Goal: Transaction & Acquisition: Purchase product/service

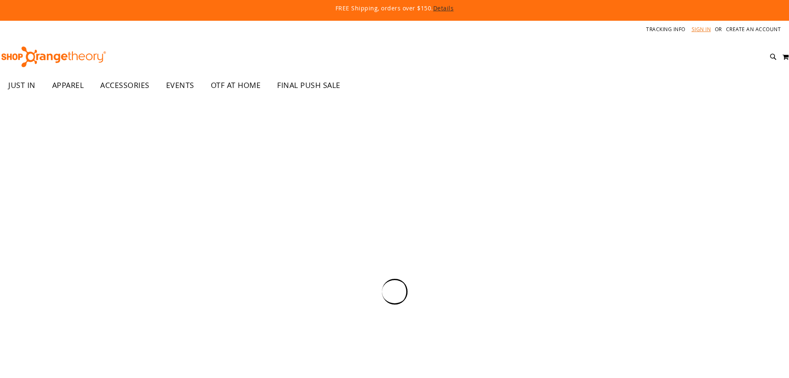
drag, startPoint x: 0, startPoint y: 0, endPoint x: 704, endPoint y: 25, distance: 704.6
click at [700, 31] on div "Tracking Info Sign In Return to Procurement Create an Account" at bounding box center [394, 29] width 789 height 17
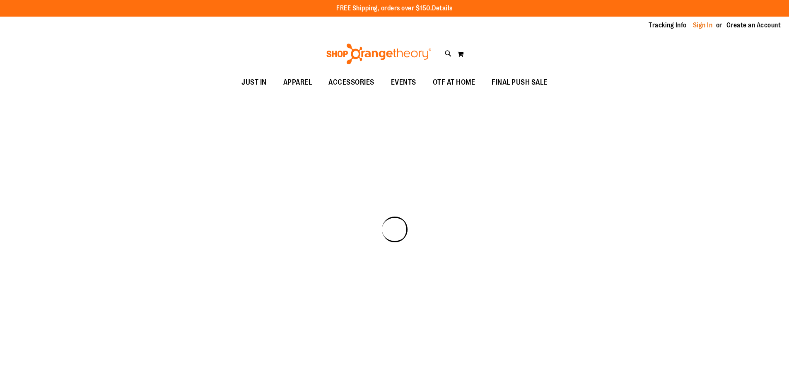
click at [704, 25] on link "Sign In" at bounding box center [703, 25] width 20 height 9
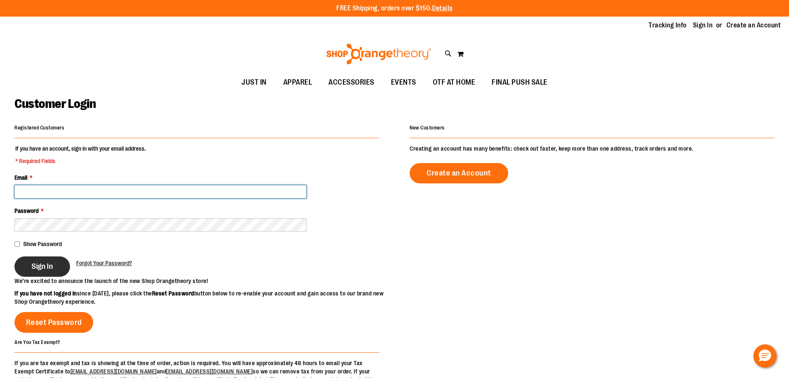
type input "**********"
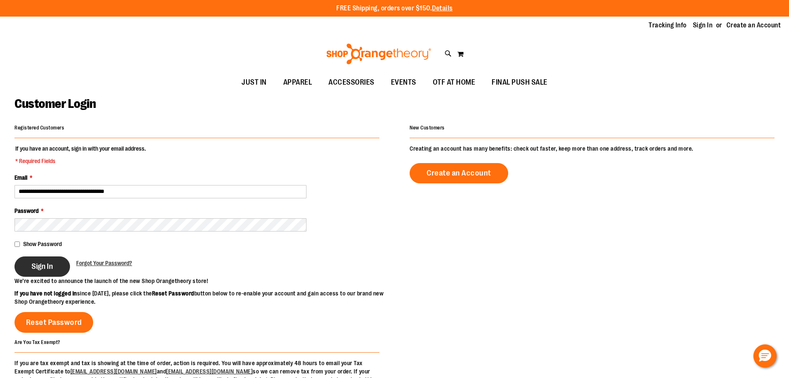
type input "**********"
click at [24, 264] on button "Sign In" at bounding box center [43, 266] width 56 height 20
click at [189, 268] on div "Sign In Forgot Your Password?" at bounding box center [197, 266] width 365 height 20
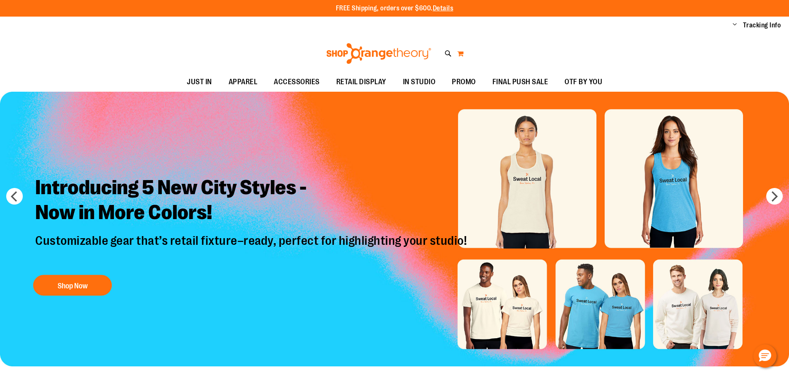
type input "**********"
click at [458, 54] on button "My Cart" at bounding box center [460, 53] width 7 height 13
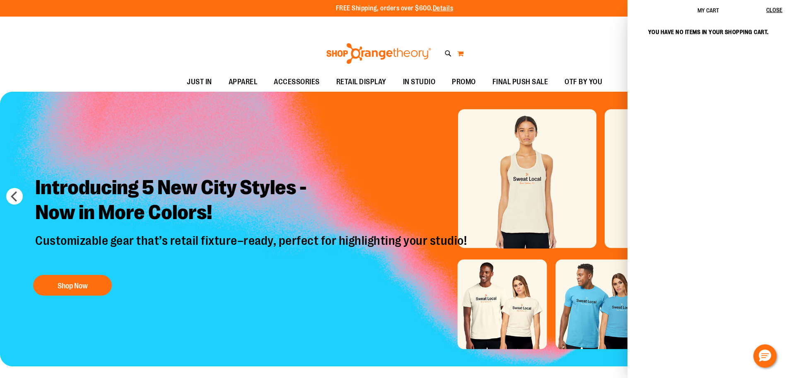
click at [458, 54] on button "My Cart" at bounding box center [460, 53] width 7 height 13
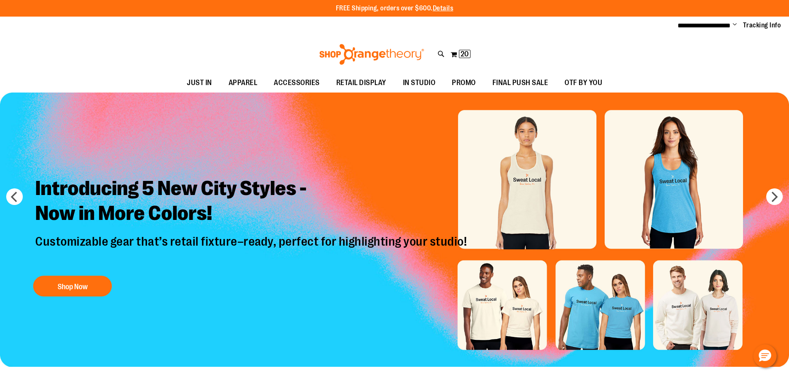
click at [736, 24] on span "Change" at bounding box center [735, 25] width 4 height 8
click at [595, 43] on div "Toggle Nav Search Popular Suggestions Advanced Search" at bounding box center [394, 54] width 789 height 38
click at [459, 55] on span "20 20 items" at bounding box center [465, 54] width 12 height 8
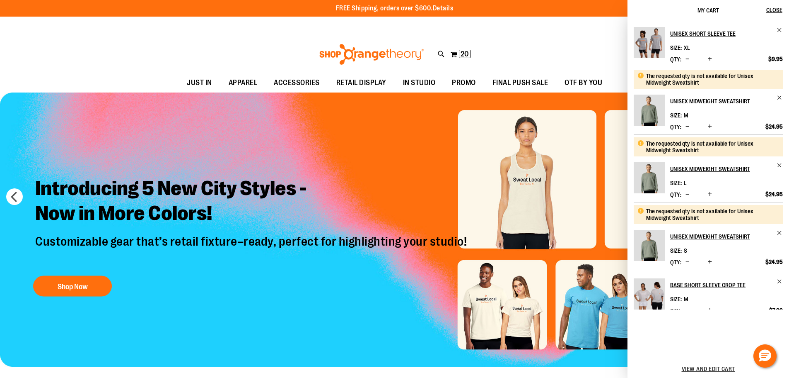
click at [750, 76] on div "The requested qty is not available for Unisex Midweight Sweatshirt" at bounding box center [712, 79] width 131 height 13
click at [728, 370] on span "View and edit cart" at bounding box center [708, 368] width 53 height 7
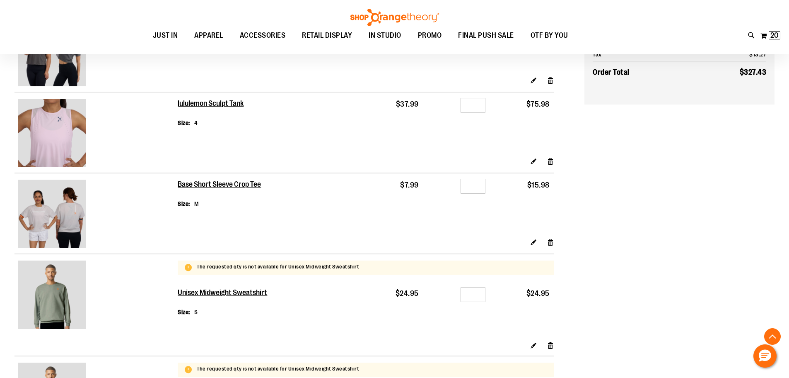
scroll to position [497, 0]
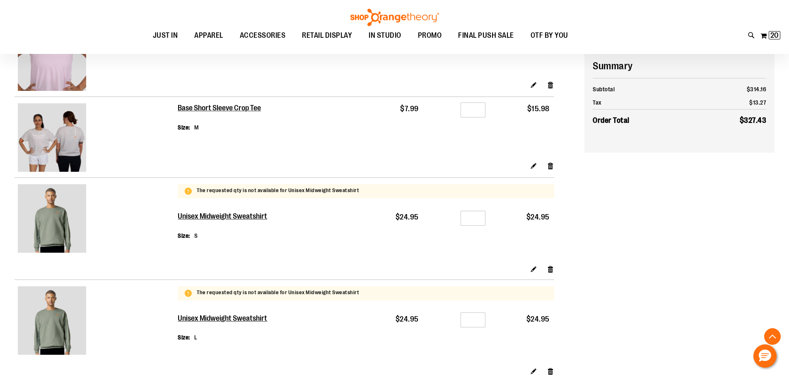
type input "**********"
click at [323, 208] on td "Unisex Midweight Sweatshirt Size S" at bounding box center [269, 235] width 182 height 60
click at [552, 271] on link "Remove item" at bounding box center [550, 268] width 7 height 9
click at [553, 372] on link "Remove item" at bounding box center [550, 370] width 7 height 9
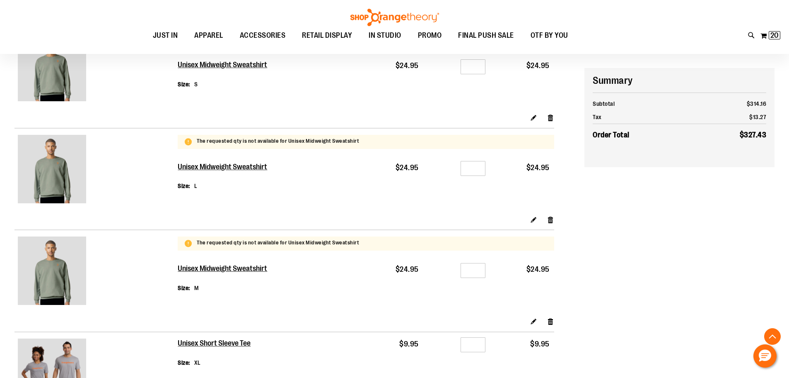
scroll to position [663, 0]
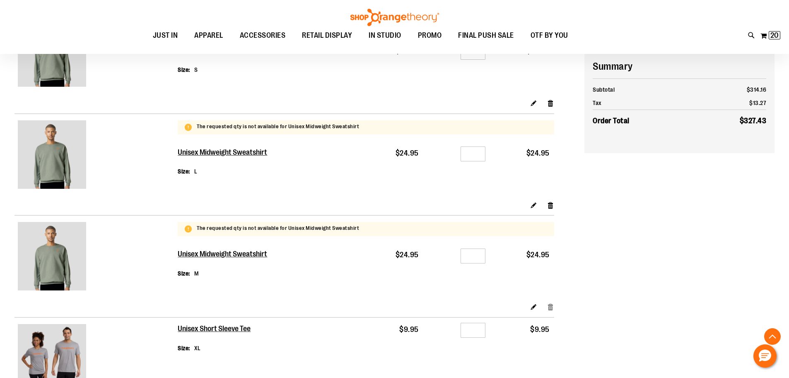
click at [552, 308] on link "Remove item" at bounding box center [550, 306] width 7 height 9
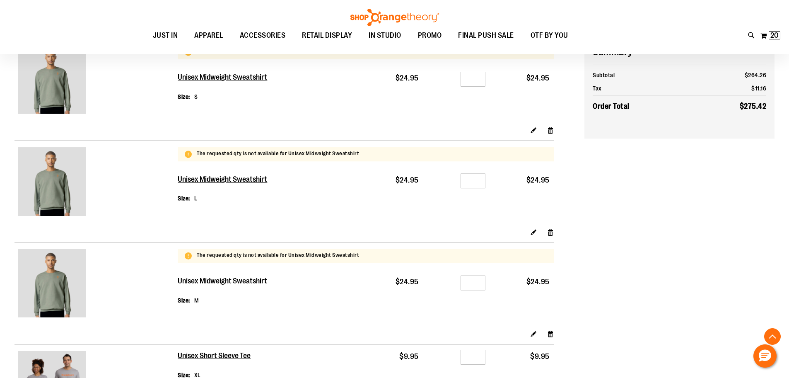
scroll to position [621, 0]
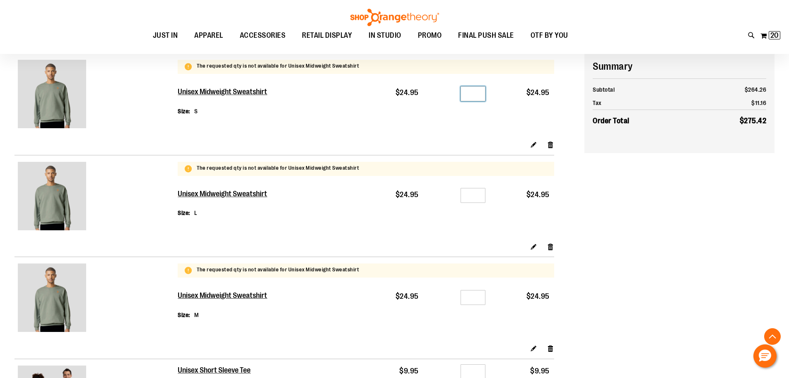
drag, startPoint x: 476, startPoint y: 93, endPoint x: 455, endPoint y: 92, distance: 20.7
click at [455, 92] on div "Qty *" at bounding box center [457, 95] width 58 height 12
type input "*"
click at [517, 125] on td "$24.95" at bounding box center [522, 110] width 64 height 60
drag, startPoint x: 478, startPoint y: 198, endPoint x: 459, endPoint y: 198, distance: 19.1
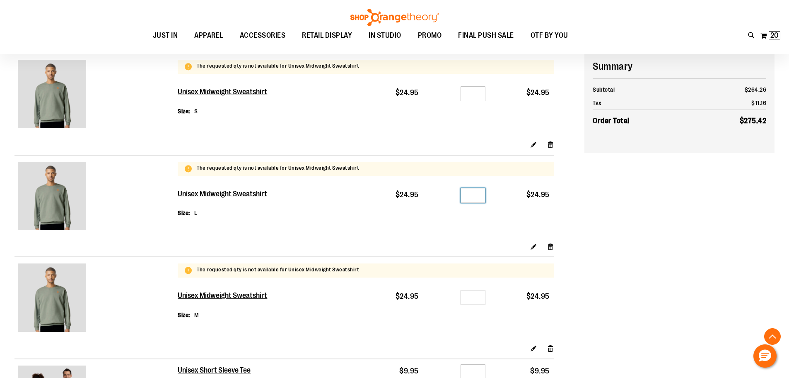
click at [460, 198] on div "Qty *" at bounding box center [457, 197] width 58 height 12
type input "*"
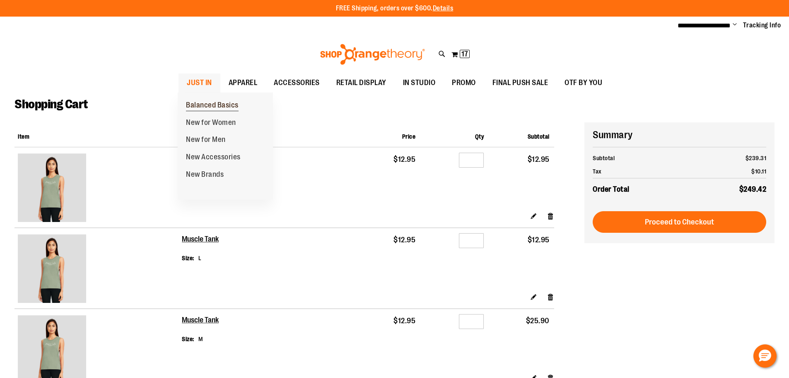
click at [220, 109] on span "Balanced Basics" at bounding box center [212, 106] width 53 height 10
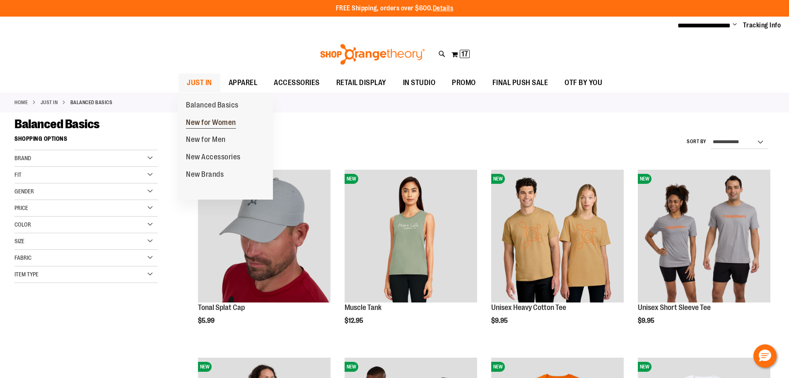
type input "**********"
click at [216, 122] on span "New for Women" at bounding box center [211, 123] width 50 height 10
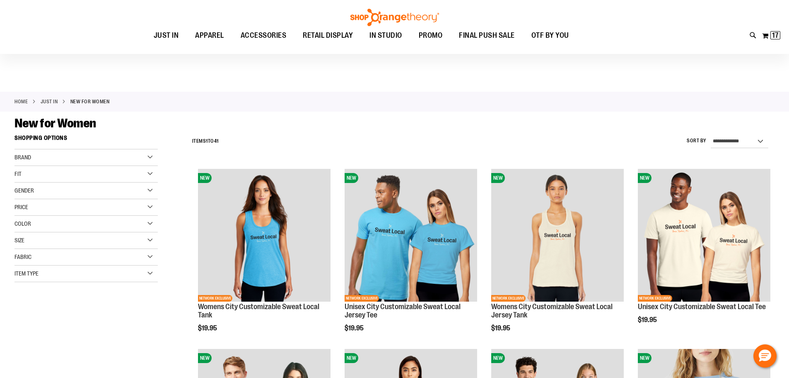
scroll to position [124, 0]
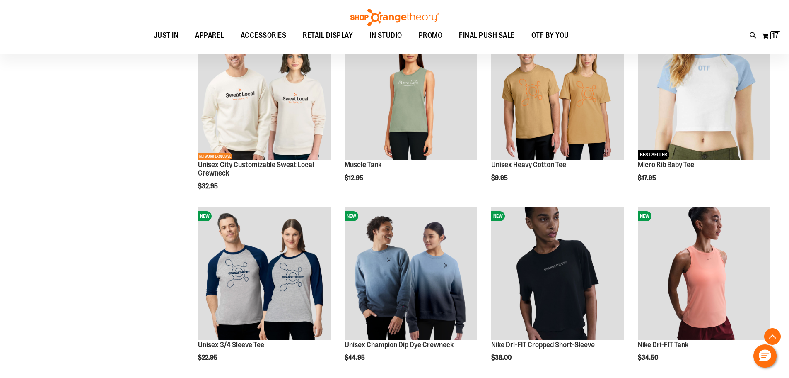
scroll to position [331, 0]
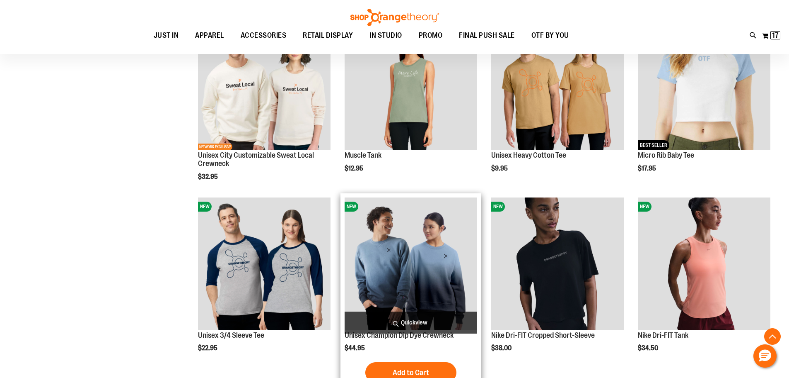
type input "**********"
click at [428, 272] on img "product" at bounding box center [411, 263] width 133 height 133
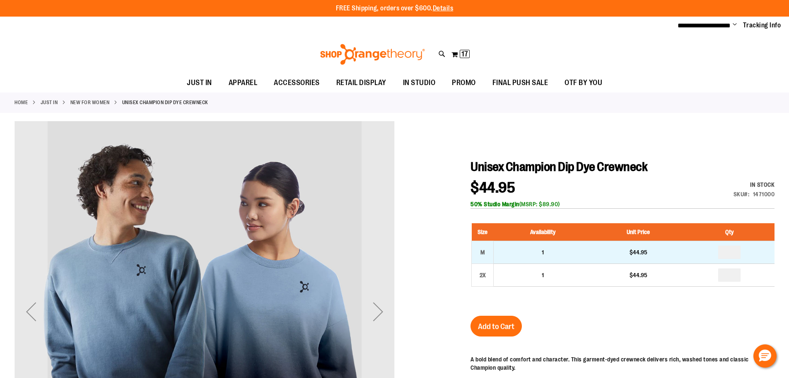
type input "**********"
drag, startPoint x: 734, startPoint y: 249, endPoint x: 721, endPoint y: 250, distance: 13.7
click at [721, 250] on input "number" at bounding box center [730, 251] width 22 height 13
type input "*"
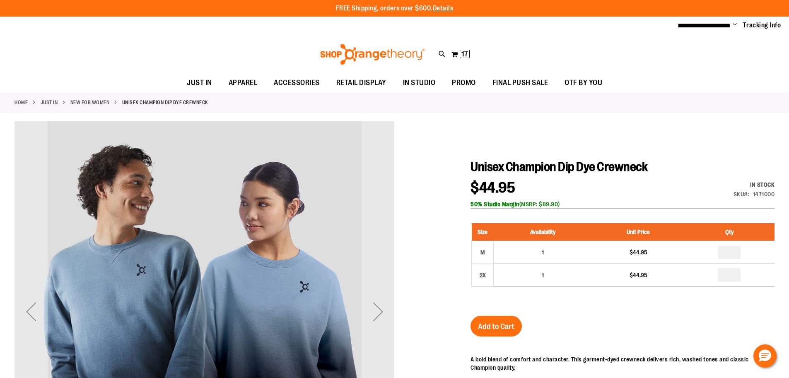
click at [701, 194] on div "$44.95 In stock Only %1 left SKU 1471000 50% Studio Margin (MSRP: $89.90)" at bounding box center [623, 194] width 304 height 28
click at [506, 322] on span "Add to Cart" at bounding box center [496, 326] width 36 height 9
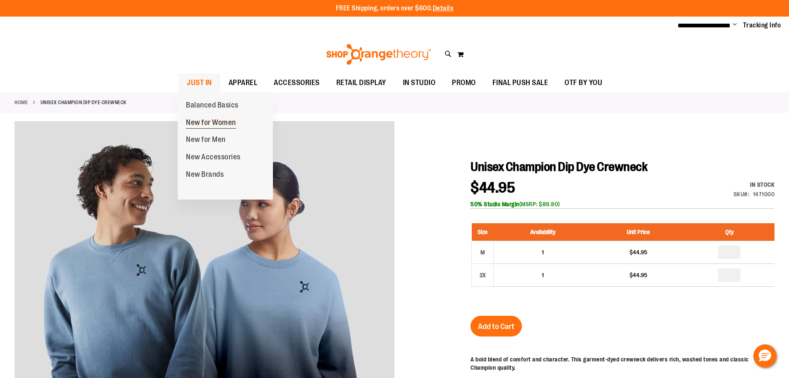
type input "**********"
click at [202, 124] on span "New for Women" at bounding box center [211, 123] width 50 height 10
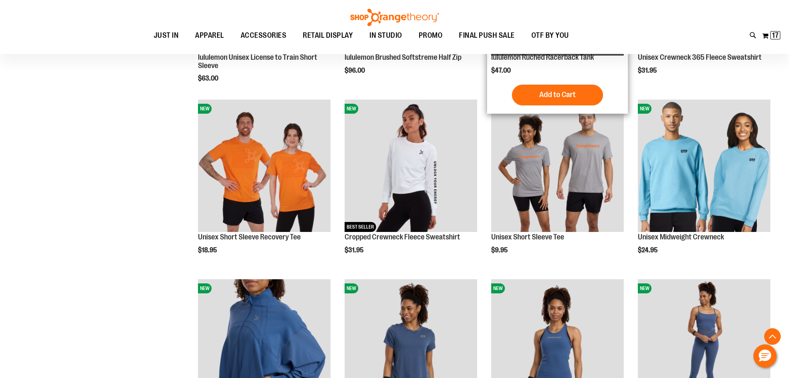
scroll to position [722, 0]
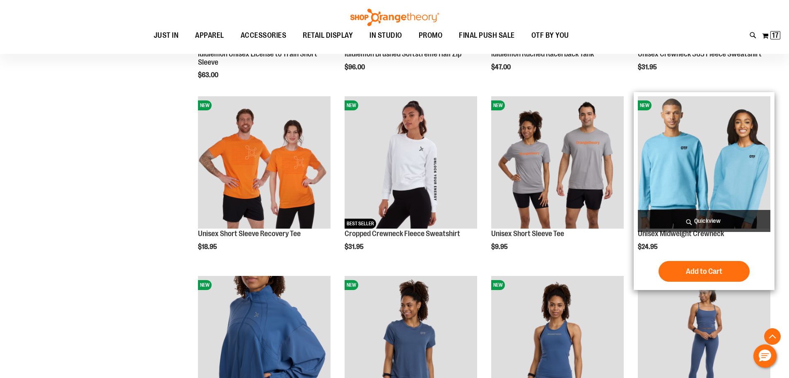
type input "**********"
click at [692, 163] on img "product" at bounding box center [704, 162] width 133 height 133
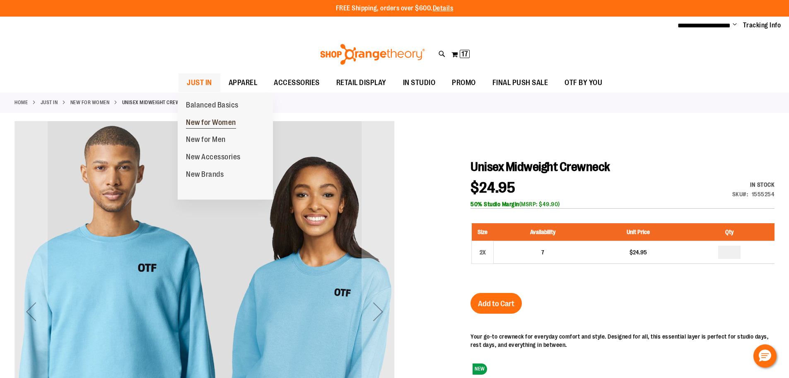
type input "**********"
click at [197, 127] on span "New for Women" at bounding box center [211, 123] width 50 height 10
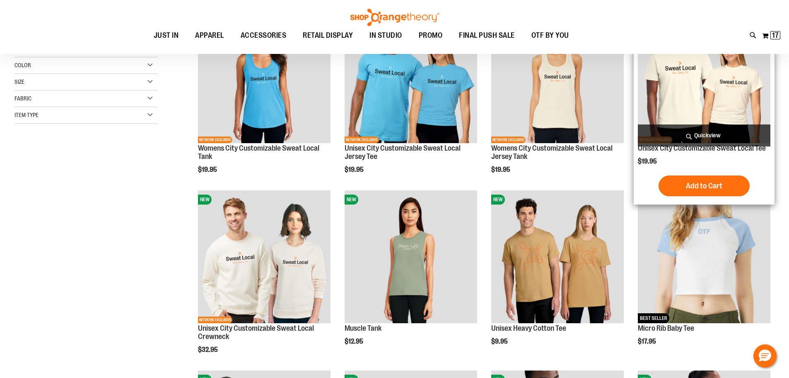
scroll to position [248, 0]
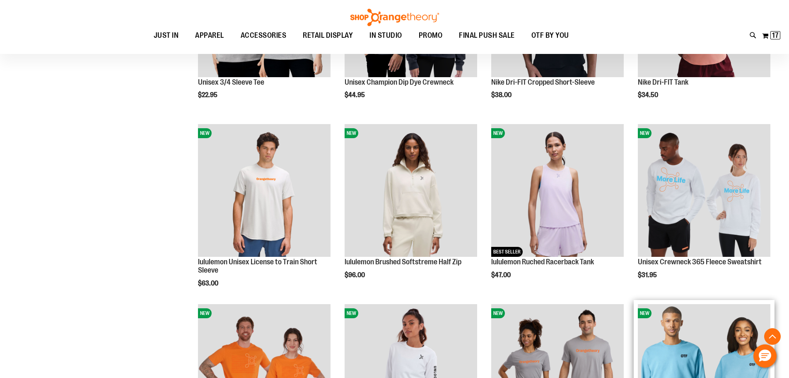
scroll to position [621, 0]
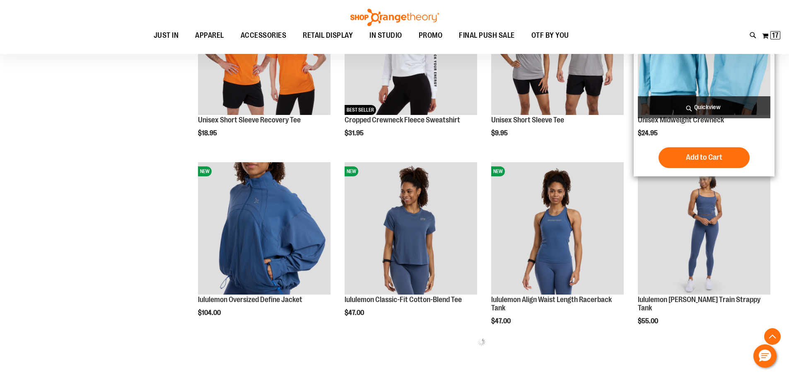
scroll to position [828, 0]
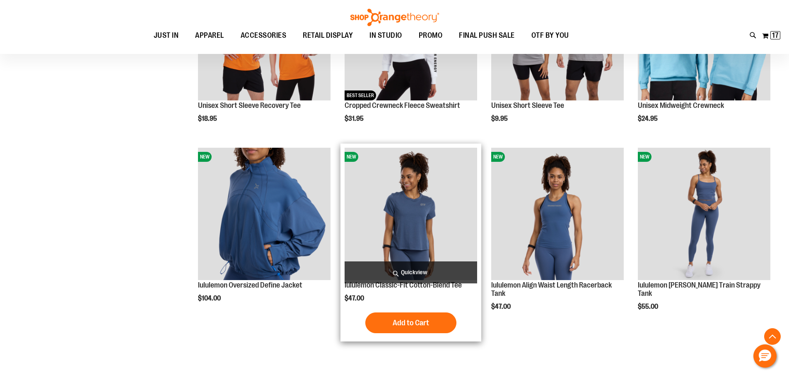
type input "**********"
click at [433, 184] on img "product" at bounding box center [411, 214] width 133 height 133
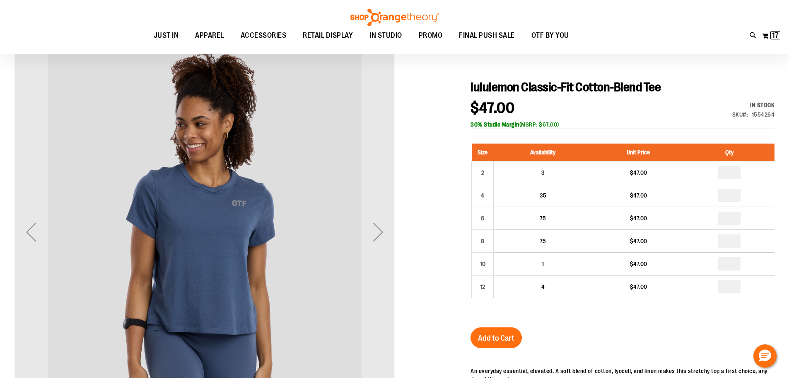
scroll to position [82, 0]
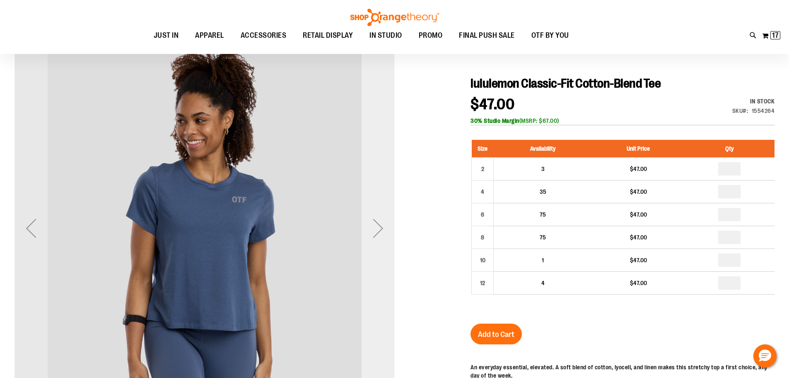
type input "**********"
click at [382, 231] on div "Next" at bounding box center [378, 227] width 33 height 33
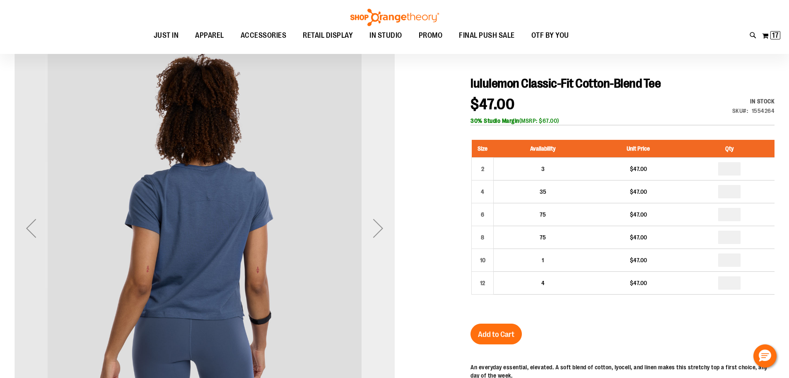
click at [382, 231] on div "Next" at bounding box center [378, 227] width 33 height 33
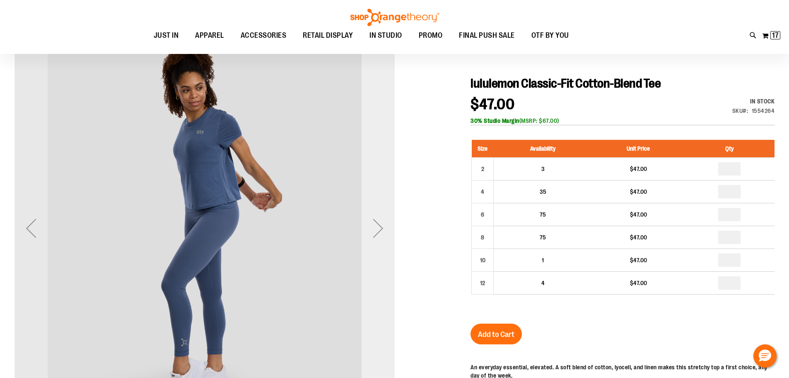
click at [382, 231] on div "Next" at bounding box center [378, 227] width 33 height 33
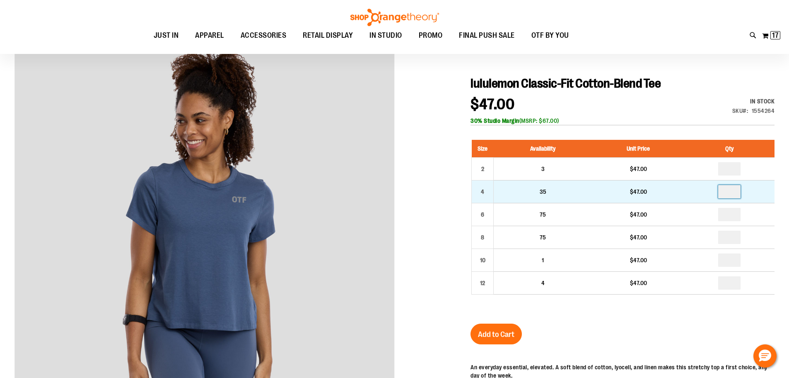
drag, startPoint x: 735, startPoint y: 193, endPoint x: 722, endPoint y: 195, distance: 12.5
click at [722, 195] on input "number" at bounding box center [730, 191] width 22 height 13
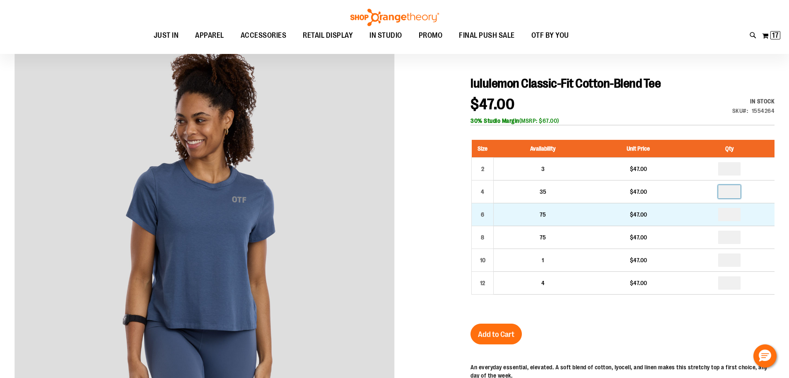
type input "*"
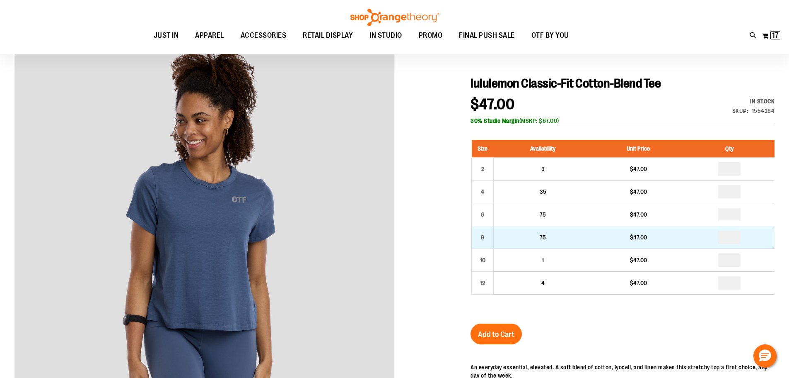
type input "*"
drag, startPoint x: 741, startPoint y: 239, endPoint x: 725, endPoint y: 240, distance: 16.6
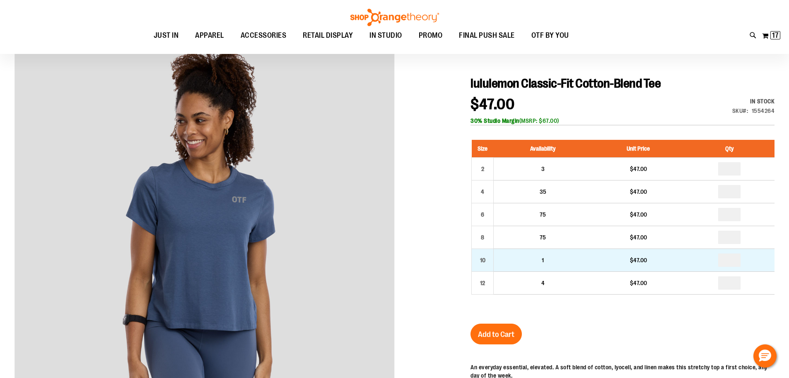
type input "*"
drag, startPoint x: 734, startPoint y: 261, endPoint x: 719, endPoint y: 260, distance: 15.4
type input "*"
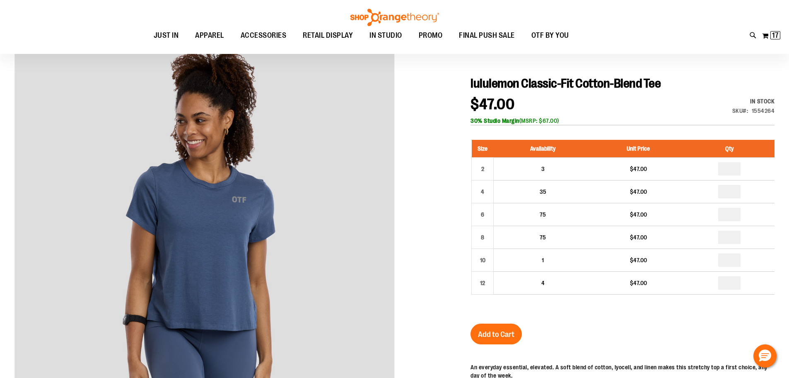
click at [664, 330] on div "lululemon Classic-Fit Cotton-Blend Tee $47.00 In stock Only %1 left SKU 1554264…" at bounding box center [623, 312] width 304 height 473
click at [502, 326] on button "Add to Cart" at bounding box center [496, 333] width 51 height 21
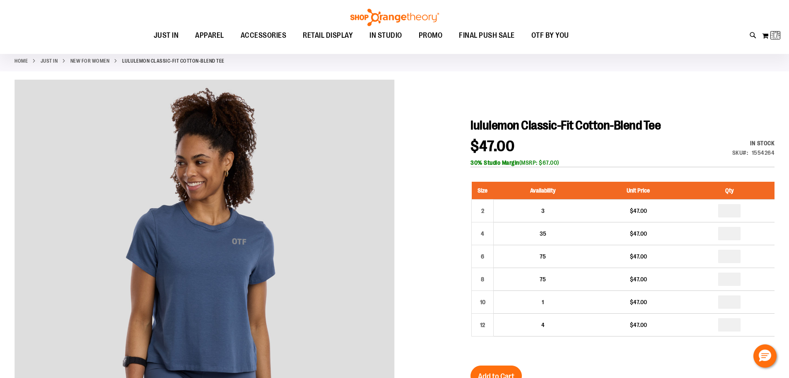
scroll to position [0, 0]
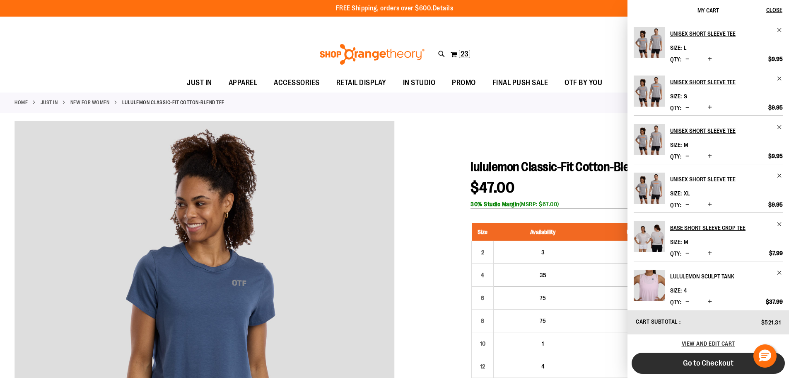
click at [730, 362] on span "Go to Checkout" at bounding box center [708, 362] width 51 height 9
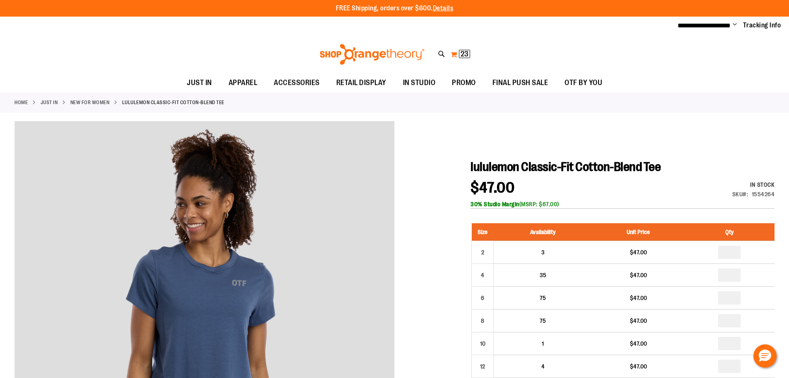
click at [459, 57] on span "23 23 items" at bounding box center [464, 54] width 11 height 8
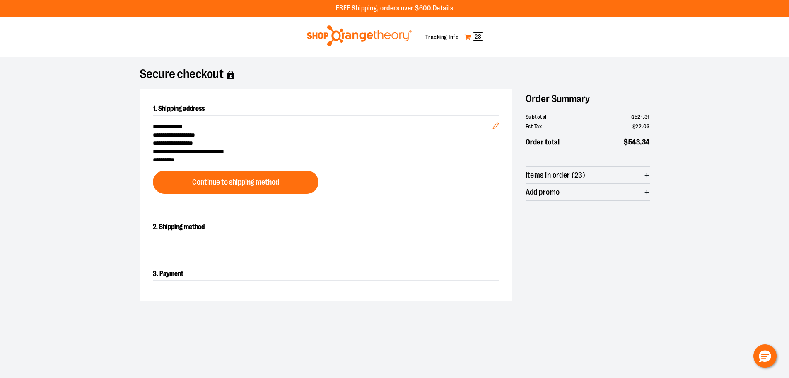
click at [483, 38] on span "23" at bounding box center [478, 36] width 10 height 8
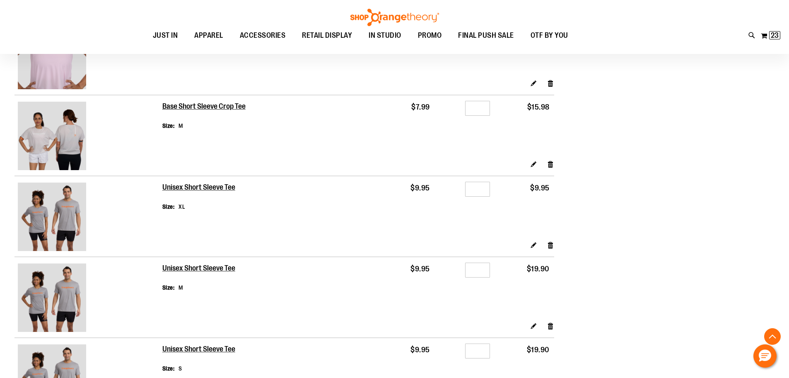
scroll to position [364, 0]
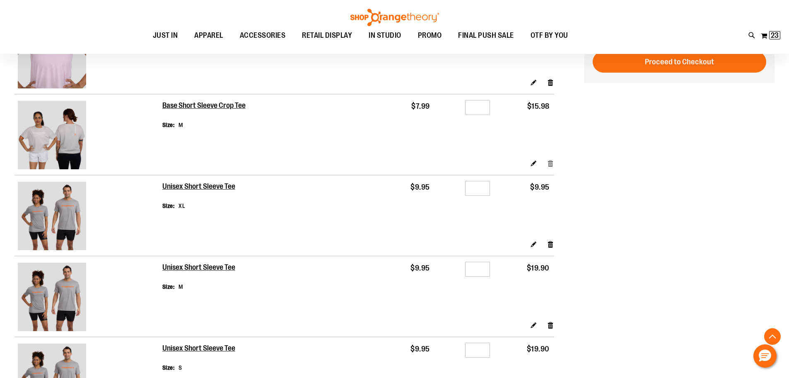
type input "**********"
click at [548, 166] on link "Remove item" at bounding box center [550, 163] width 7 height 9
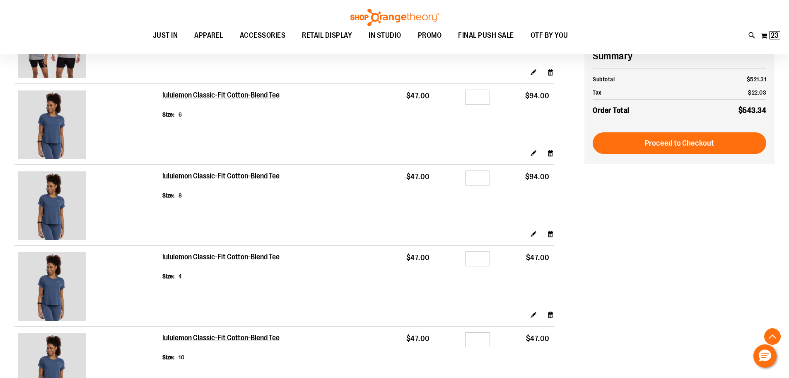
scroll to position [737, 0]
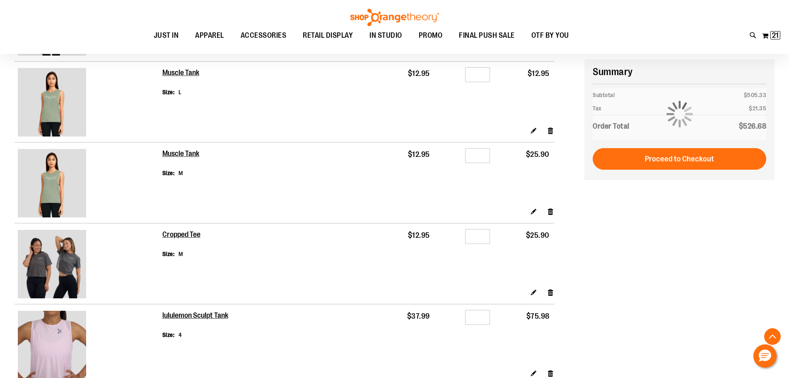
scroll to position [207, 0]
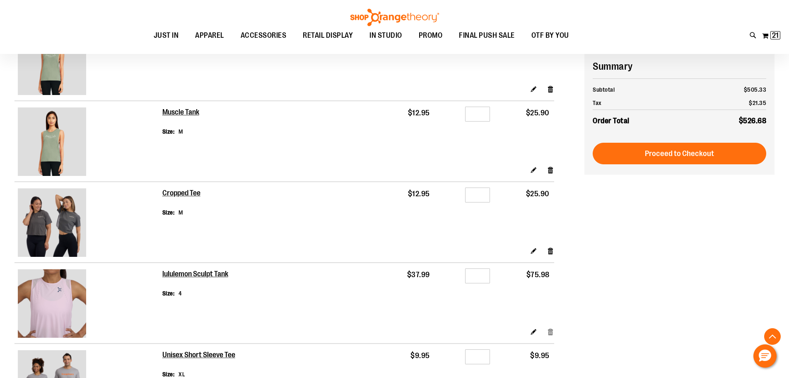
type input "**********"
click at [551, 332] on link "Remove item" at bounding box center [550, 331] width 7 height 9
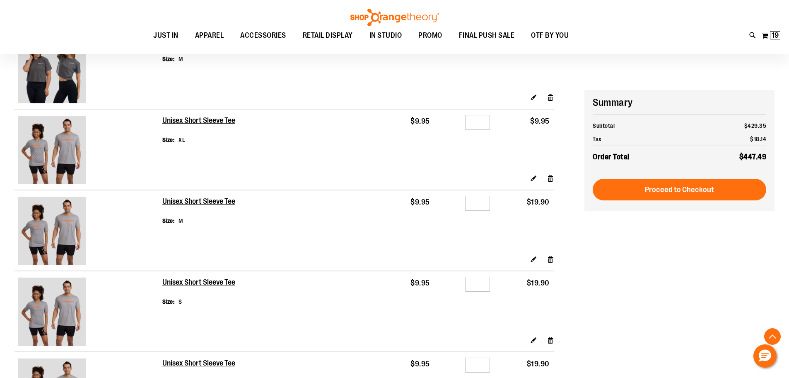
scroll to position [414, 0]
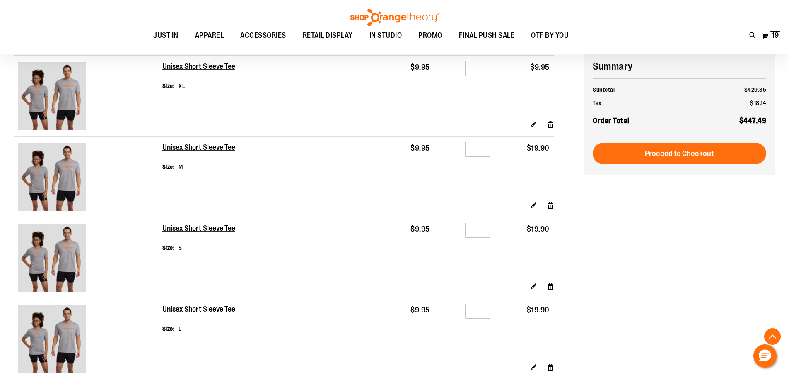
type input "**********"
drag, startPoint x: 480, startPoint y: 230, endPoint x: 468, endPoint y: 230, distance: 12.0
click at [469, 230] on input "*" at bounding box center [477, 230] width 25 height 15
type input "*"
click at [665, 264] on div "**********" at bounding box center [395, 228] width 760 height 1042
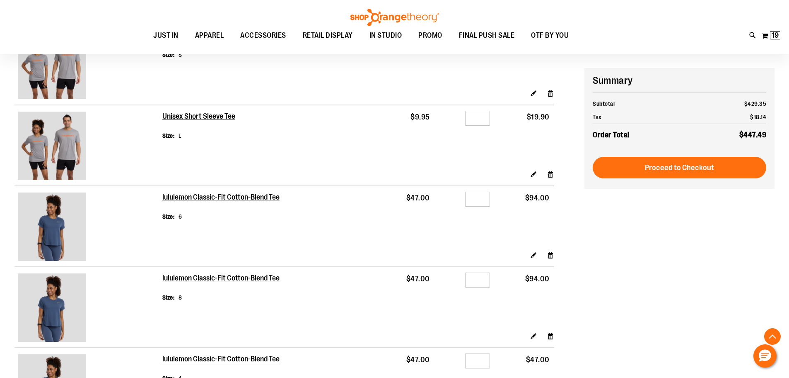
scroll to position [621, 0]
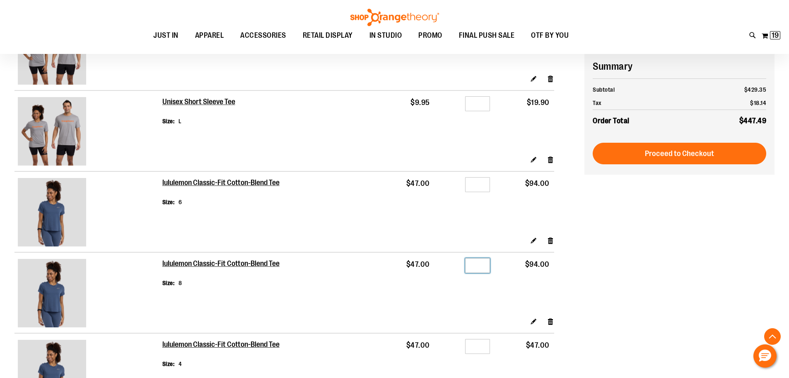
click at [481, 266] on input "*" at bounding box center [477, 265] width 25 height 15
type input "*"
click at [578, 240] on form "Shopping Cart Items Item Price Qty Subtotal Muscle Tank Size S $12.95 *" at bounding box center [300, 8] width 570 height 1017
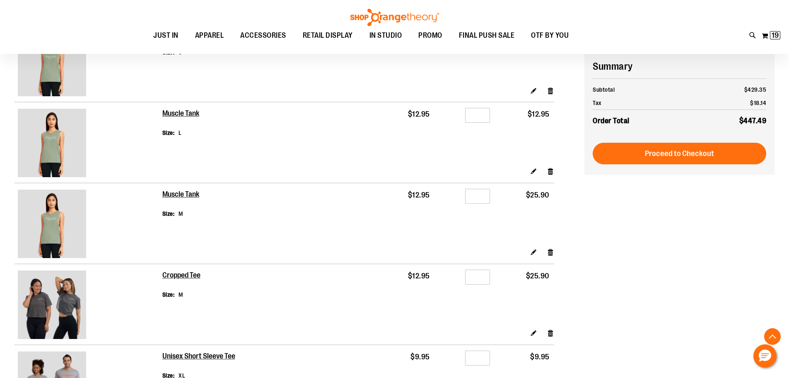
scroll to position [0, 0]
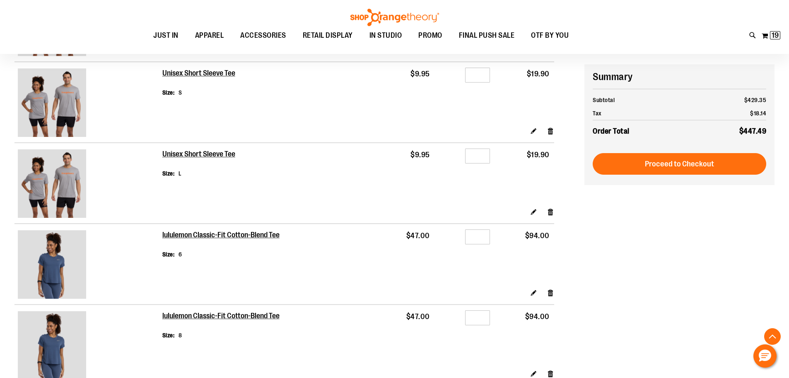
scroll to position [580, 0]
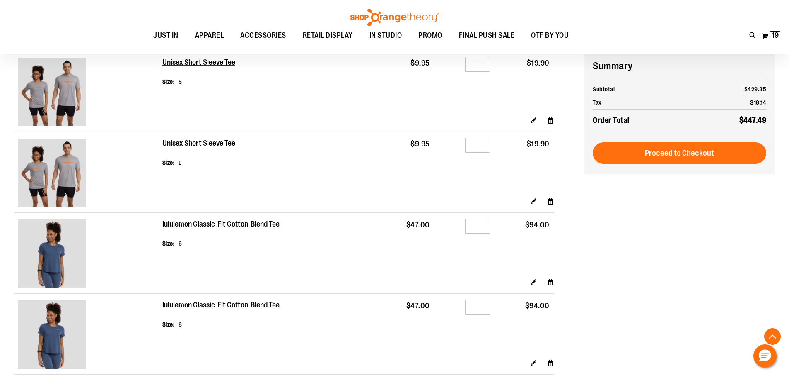
type input "**********"
click at [486, 228] on input "*" at bounding box center [477, 225] width 25 height 15
click at [533, 283] on link "Edit" at bounding box center [533, 281] width 7 height 9
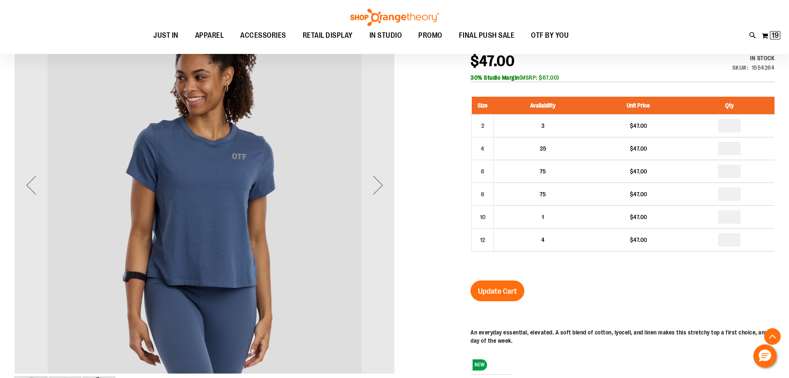
scroll to position [124, 0]
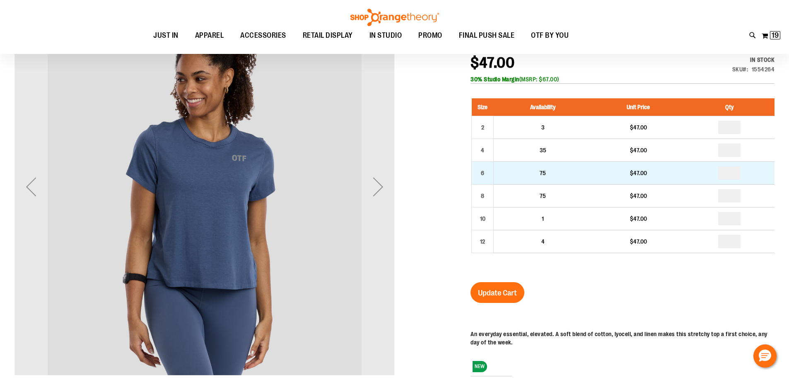
type input "**********"
drag, startPoint x: 735, startPoint y: 173, endPoint x: 729, endPoint y: 173, distance: 6.2
click at [729, 173] on input "number" at bounding box center [730, 172] width 22 height 13
type input "*"
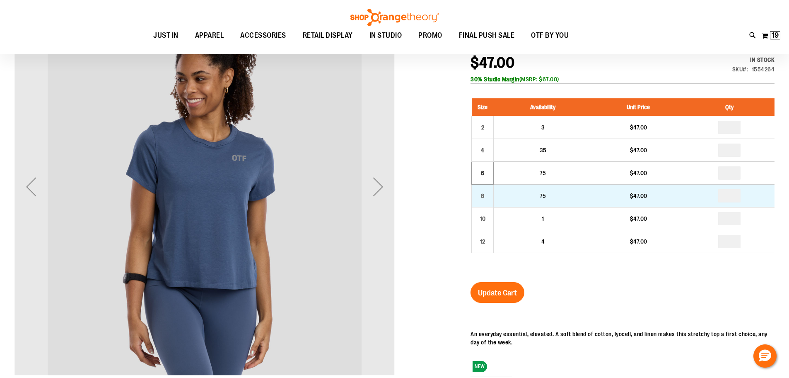
drag, startPoint x: 736, startPoint y: 198, endPoint x: 725, endPoint y: 198, distance: 10.8
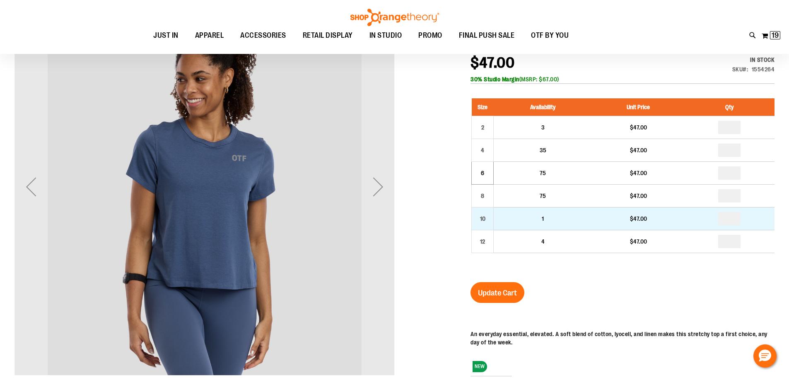
type input "*"
drag, startPoint x: 736, startPoint y: 217, endPoint x: 726, endPoint y: 217, distance: 10.4
type input "*"
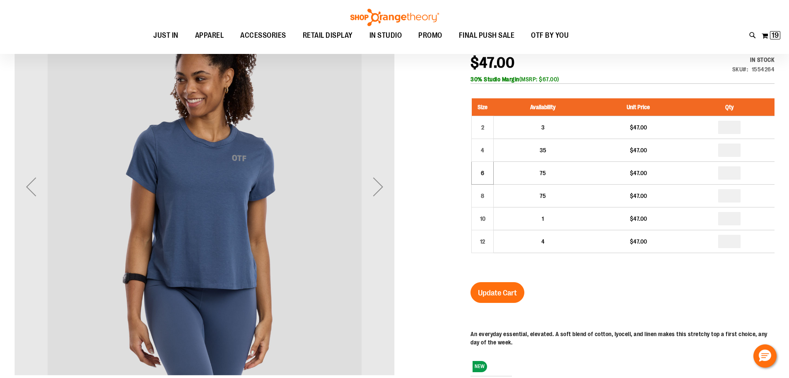
click at [633, 302] on fieldset "Update Cart" at bounding box center [623, 297] width 304 height 31
click at [513, 300] on button "Update Cart" at bounding box center [498, 292] width 54 height 21
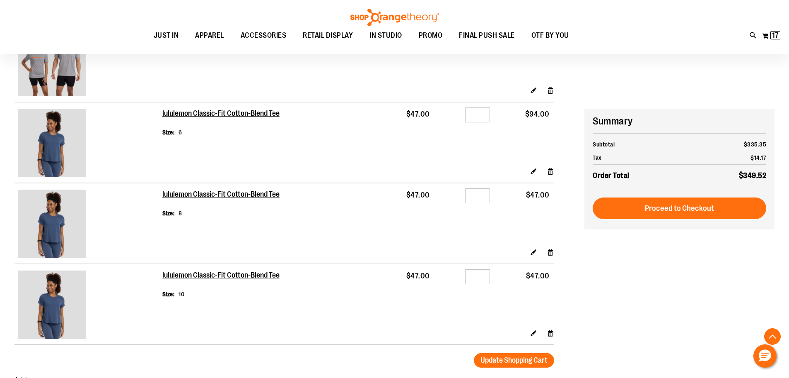
scroll to position [746, 0]
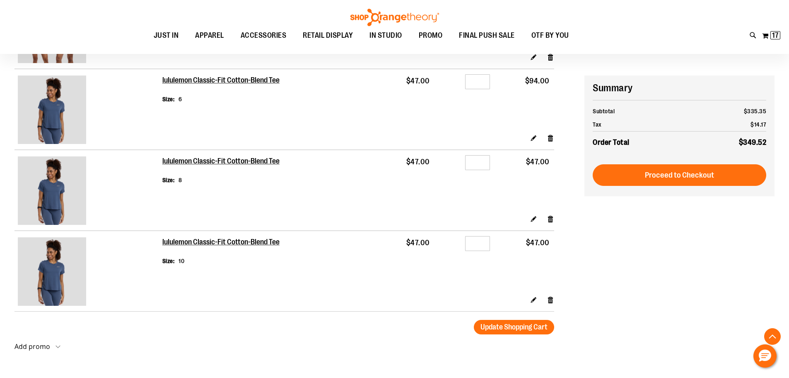
type input "**********"
click at [57, 175] on img at bounding box center [52, 190] width 68 height 68
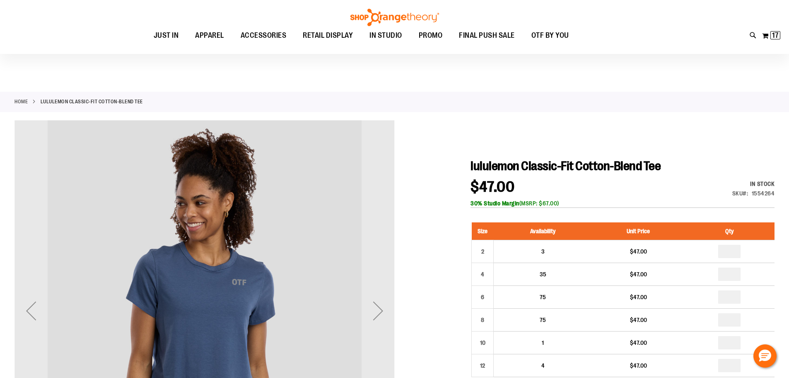
scroll to position [82, 0]
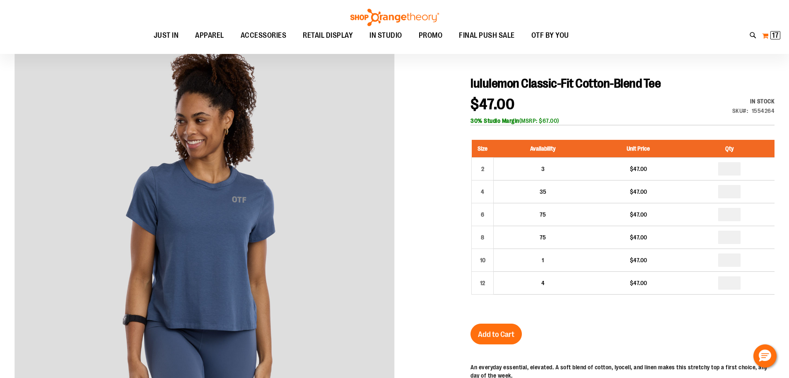
type input "**********"
click at [768, 35] on button "My Cart 17 17 items" at bounding box center [771, 35] width 19 height 13
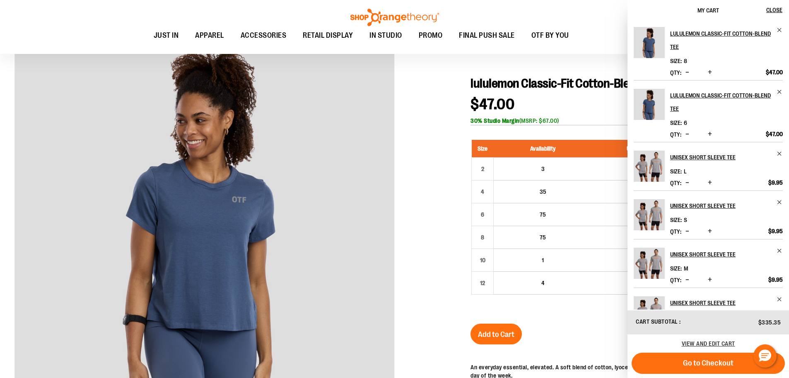
click at [541, 92] on div "lululemon Classic-Fit Cotton-Blend Tee $47.00 In stock Only %1 left SKU 1554264…" at bounding box center [623, 312] width 304 height 473
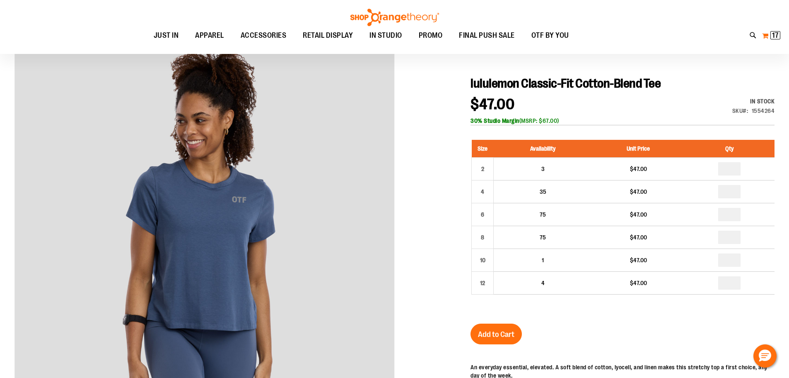
click at [767, 36] on button "My Cart 17 17 items" at bounding box center [771, 35] width 19 height 13
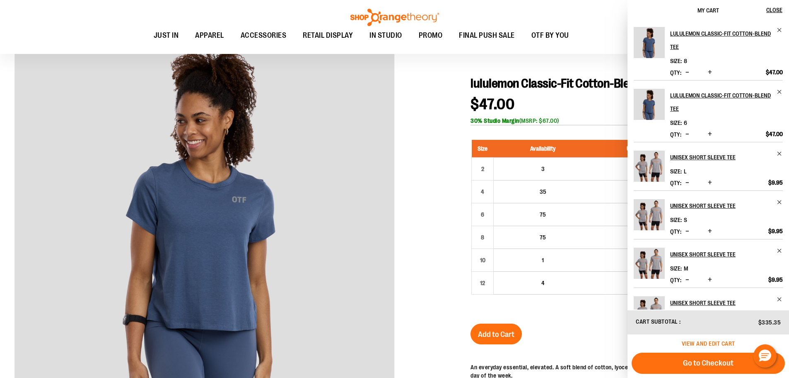
click at [723, 345] on span "View and edit cart" at bounding box center [708, 343] width 53 height 7
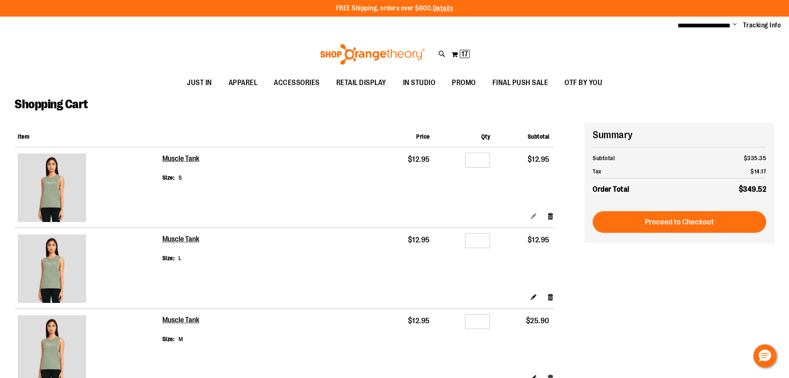
type input "**********"
click at [532, 216] on link "Edit" at bounding box center [533, 215] width 7 height 9
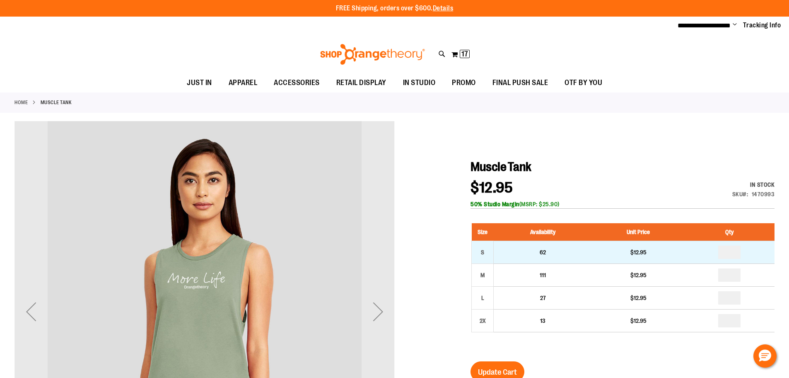
type input "**********"
click at [736, 252] on td "*" at bounding box center [730, 251] width 90 height 23
drag, startPoint x: 736, startPoint y: 252, endPoint x: 719, endPoint y: 251, distance: 17.0
click at [719, 251] on input "number" at bounding box center [730, 251] width 22 height 13
type input "*"
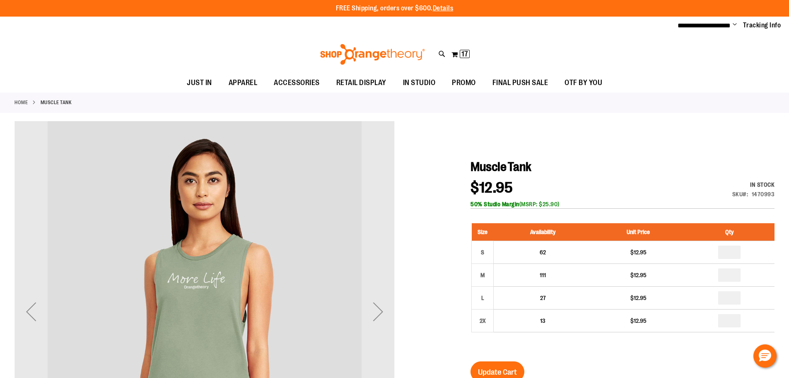
click at [508, 368] on span "Update Cart" at bounding box center [497, 371] width 39 height 9
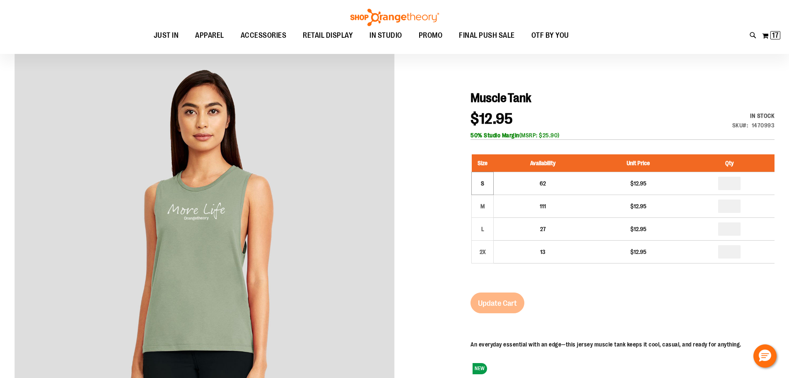
scroll to position [82, 0]
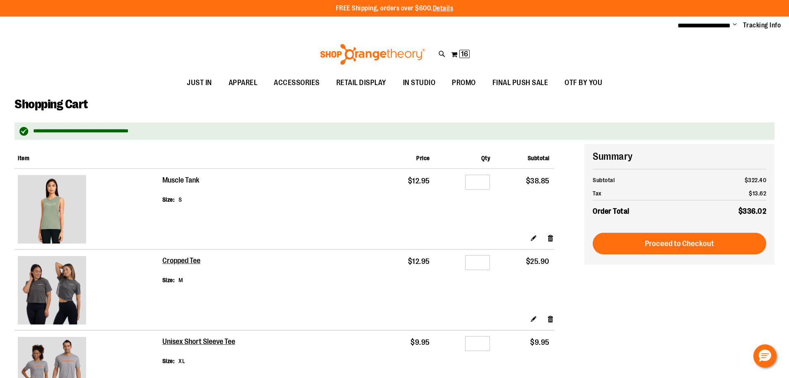
type input "**********"
click at [184, 182] on h2 "Muscle Tank" at bounding box center [180, 180] width 37 height 9
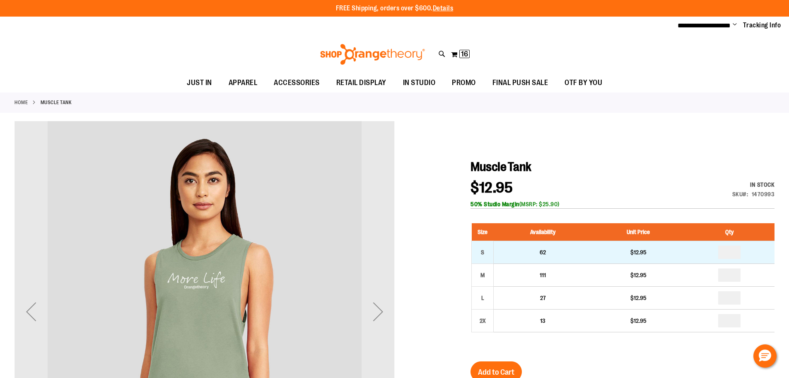
type input "**********"
drag, startPoint x: 739, startPoint y: 248, endPoint x: 729, endPoint y: 250, distance: 9.7
click at [729, 250] on input "number" at bounding box center [730, 251] width 22 height 13
type input "*"
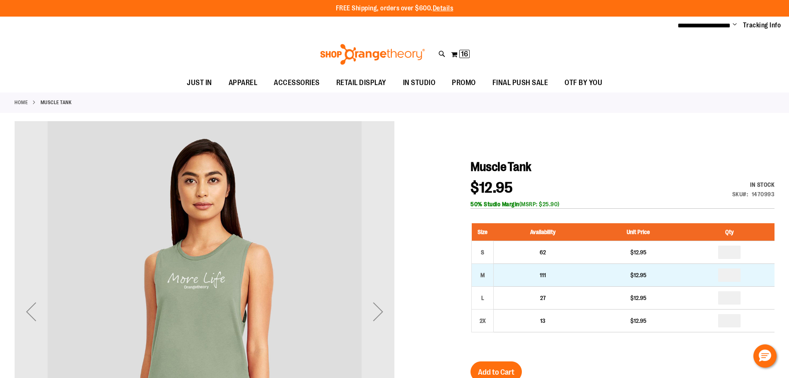
drag, startPoint x: 736, startPoint y: 274, endPoint x: 726, endPoint y: 275, distance: 9.6
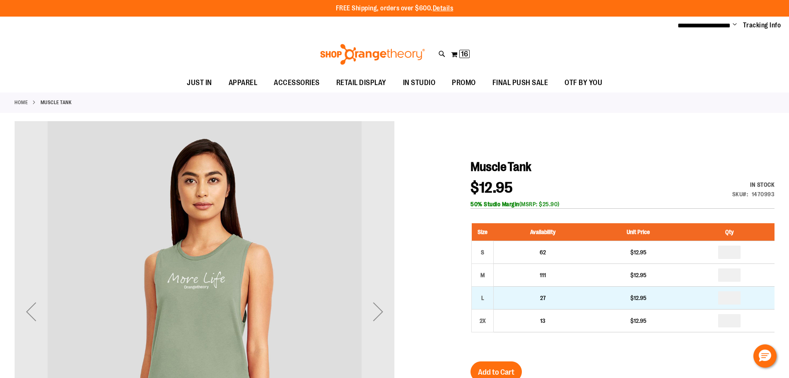
type input "*"
drag, startPoint x: 736, startPoint y: 297, endPoint x: 724, endPoint y: 298, distance: 12.0
type input "*"
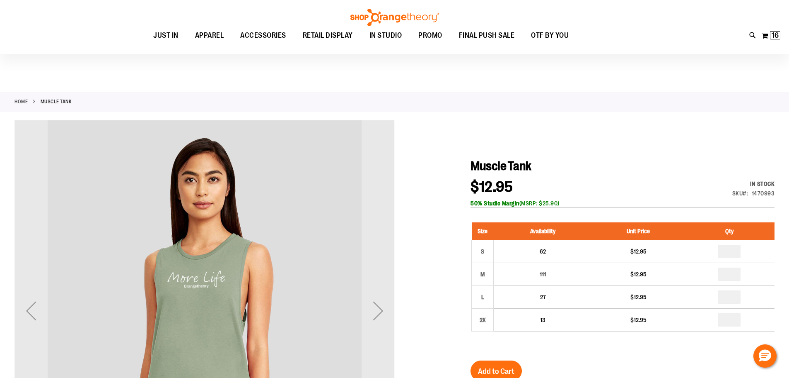
scroll to position [41, 0]
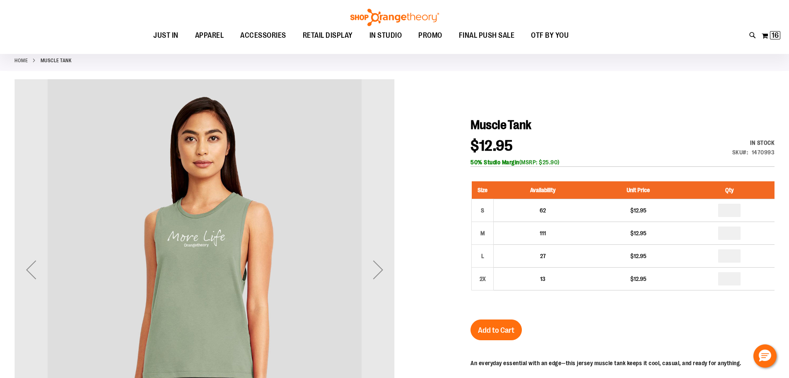
click at [534, 325] on div "Muscle Tank $12.95 In stock Only %1 left SKU 1470993 50% Studio Margin (MSRP: $…" at bounding box center [623, 314] width 304 height 395
click at [518, 328] on button "Add to Cart" at bounding box center [496, 329] width 51 height 21
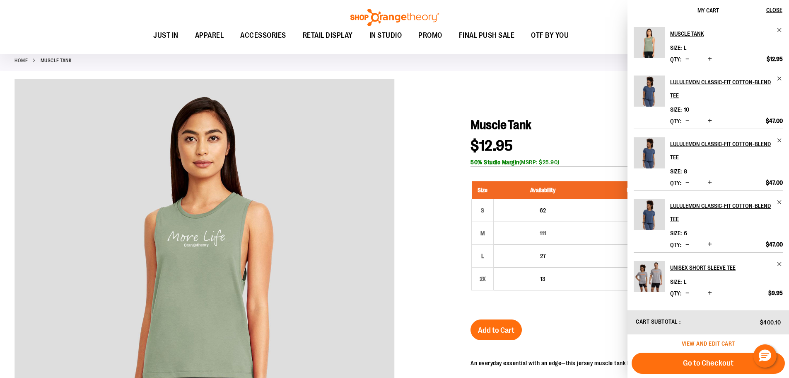
click at [714, 346] on span "View and edit cart" at bounding box center [708, 343] width 53 height 7
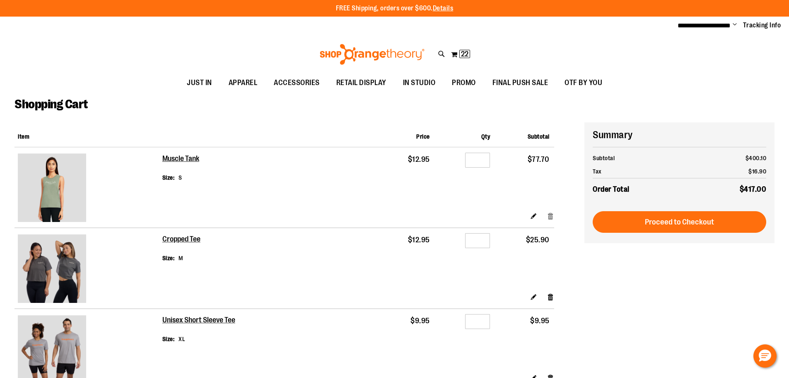
type input "**********"
click at [549, 212] on link "Remove item" at bounding box center [550, 215] width 7 height 9
click at [538, 216] on div "Edit Remove item" at bounding box center [358, 218] width 392 height 15
click at [531, 213] on link "Edit" at bounding box center [533, 215] width 7 height 9
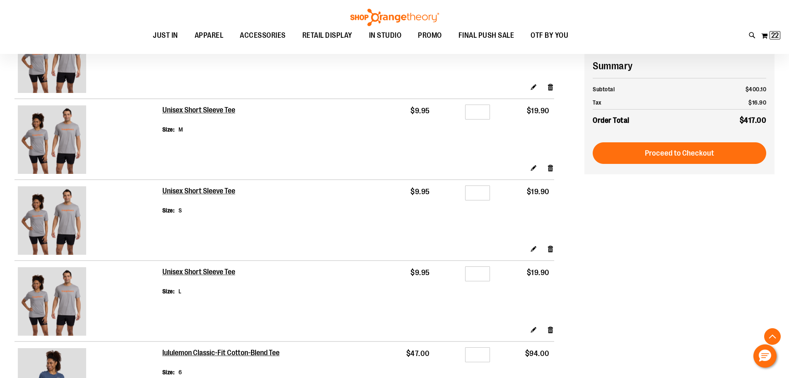
scroll to position [300, 0]
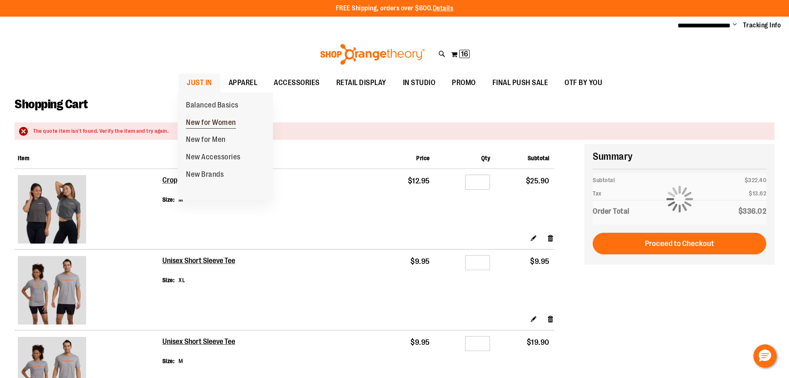
type input "**********"
click at [201, 126] on span "New for Women" at bounding box center [211, 123] width 50 height 10
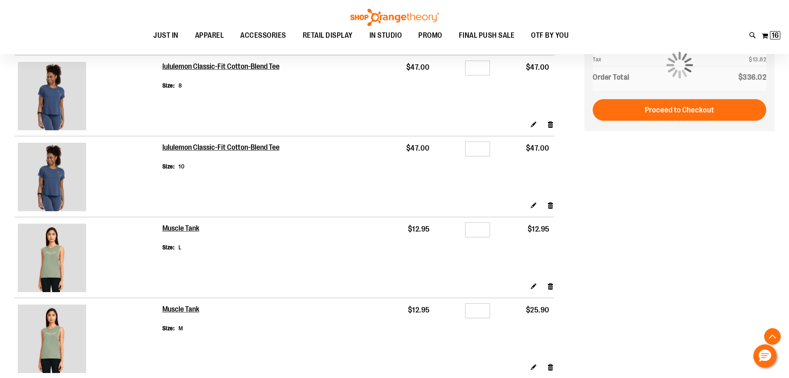
scroll to position [621, 0]
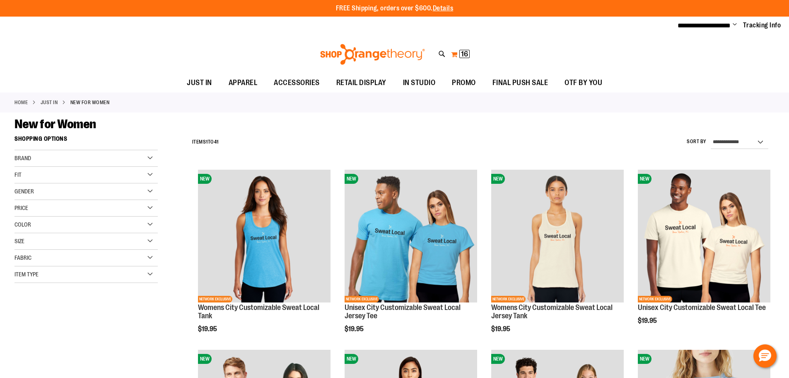
type input "**********"
click at [458, 56] on button "My Cart 16 16 items" at bounding box center [460, 54] width 19 height 13
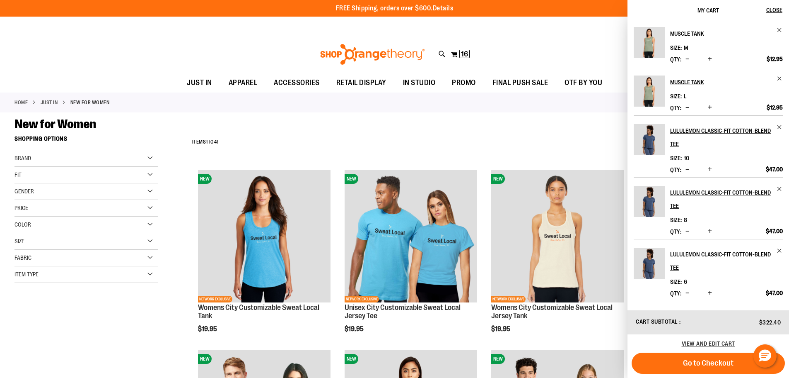
click at [705, 36] on h2 "Muscle Tank" at bounding box center [722, 33] width 102 height 13
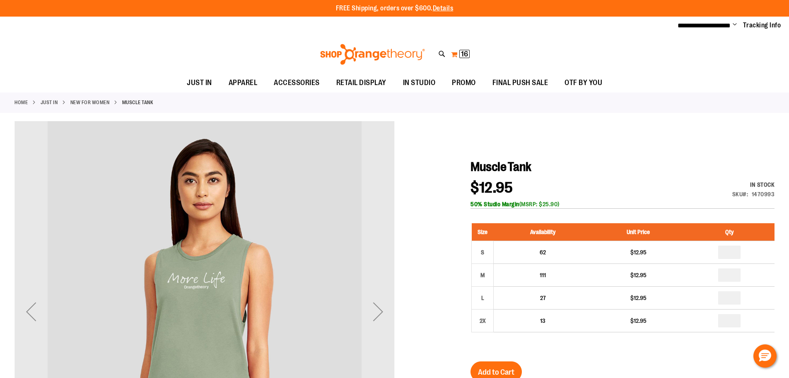
type input "**********"
click at [466, 58] on button "My Cart 16 16 items" at bounding box center [460, 54] width 19 height 13
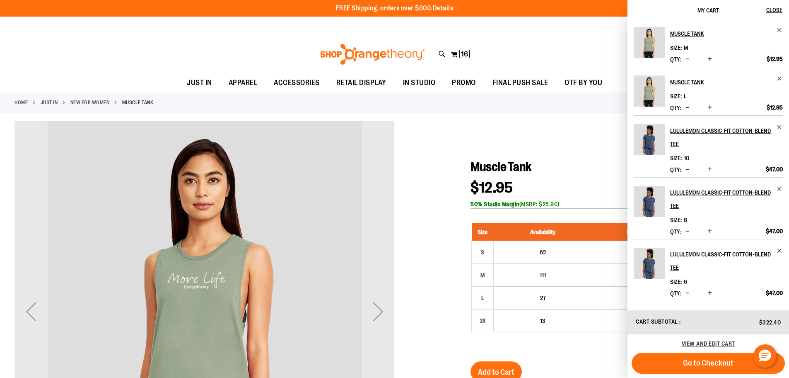
click at [538, 160] on h1 "Muscle Tank" at bounding box center [623, 166] width 304 height 15
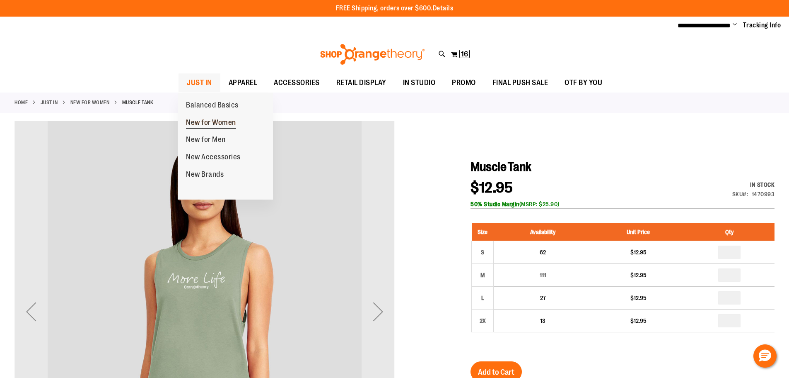
click at [208, 124] on span "New for Women" at bounding box center [211, 123] width 50 height 10
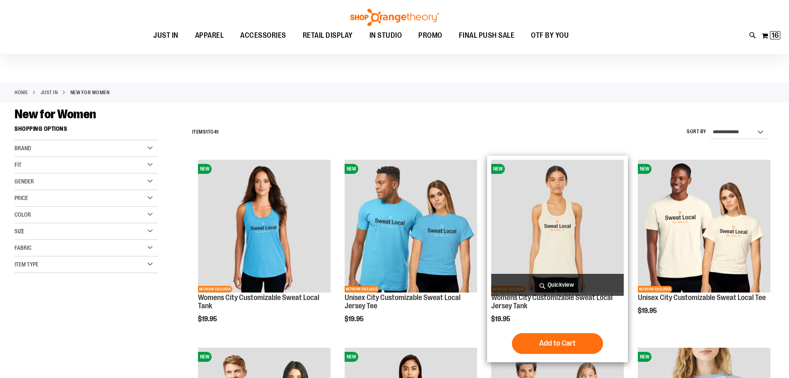
scroll to position [41, 0]
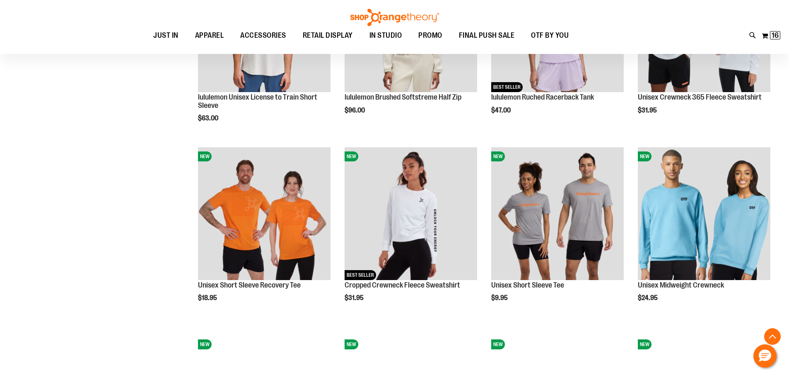
scroll to position [787, 0]
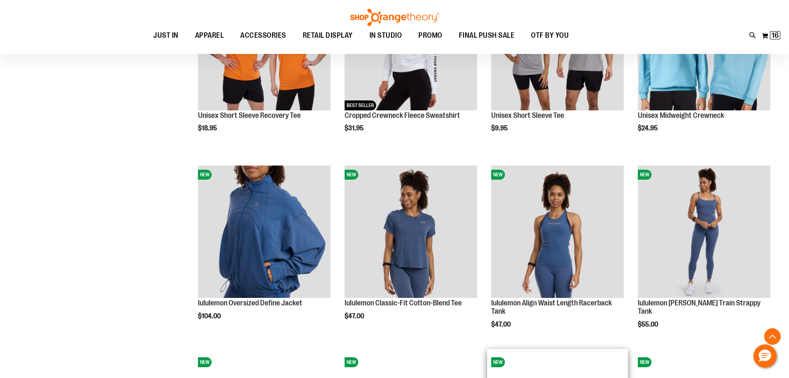
scroll to position [870, 0]
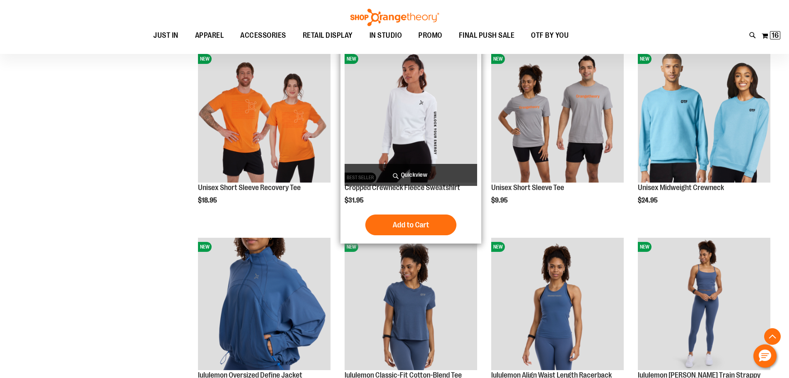
type input "**********"
click at [396, 120] on img "product" at bounding box center [411, 116] width 133 height 133
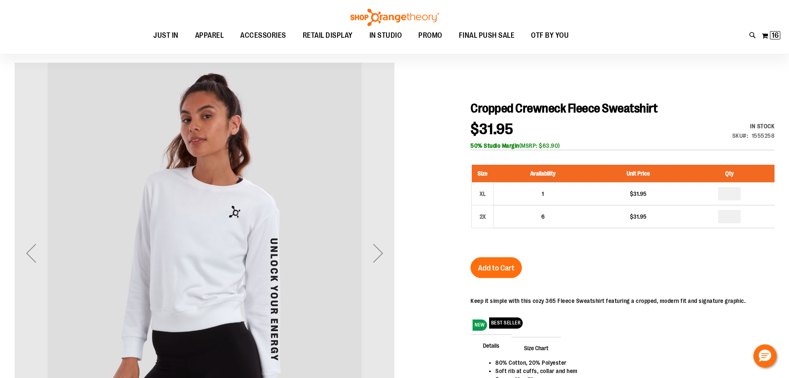
scroll to position [124, 0]
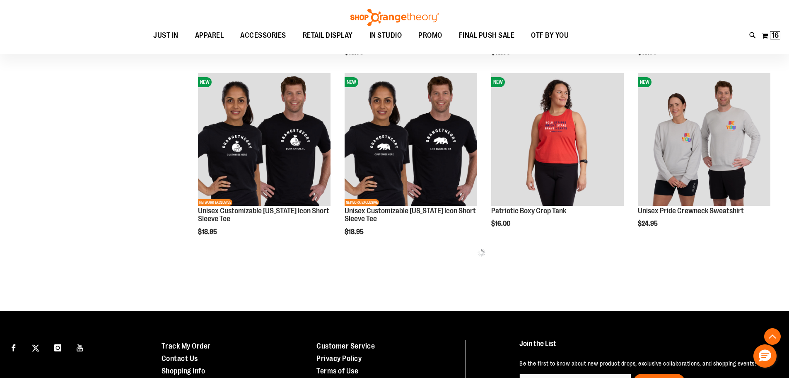
scroll to position [473, 0]
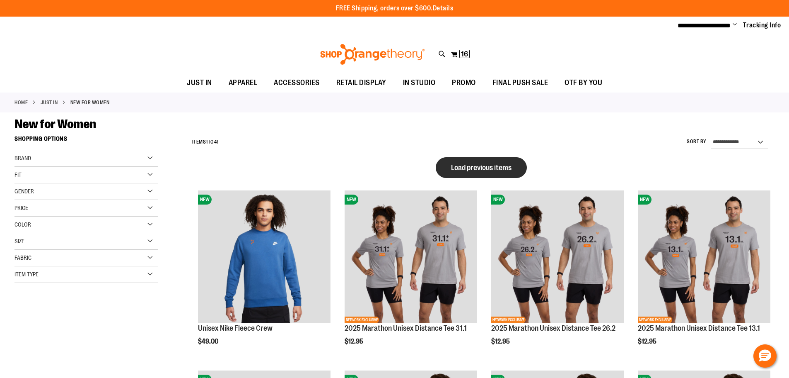
type input "**********"
click at [507, 173] on button "Load previous items" at bounding box center [481, 167] width 91 height 21
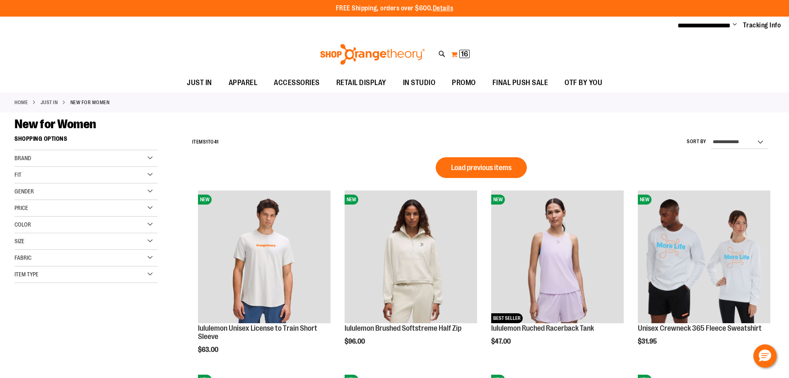
click at [462, 55] on span "16" at bounding box center [464, 54] width 7 height 8
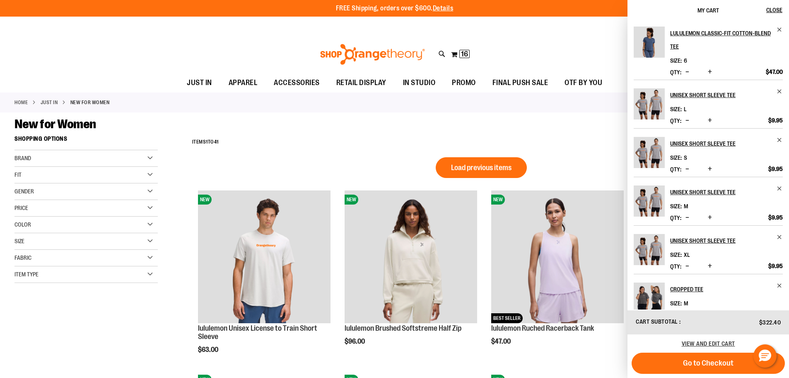
scroll to position [240, 0]
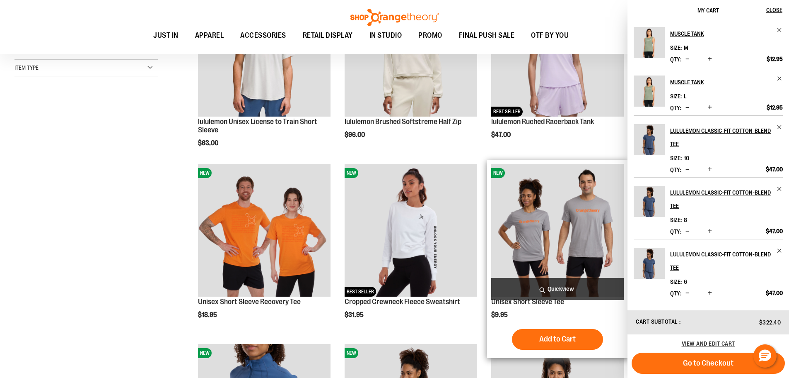
scroll to position [41, 0]
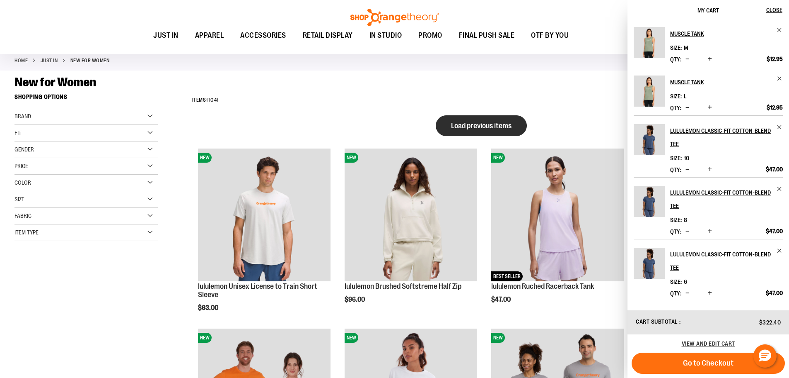
click at [471, 123] on span "Load previous items" at bounding box center [481, 125] width 61 height 8
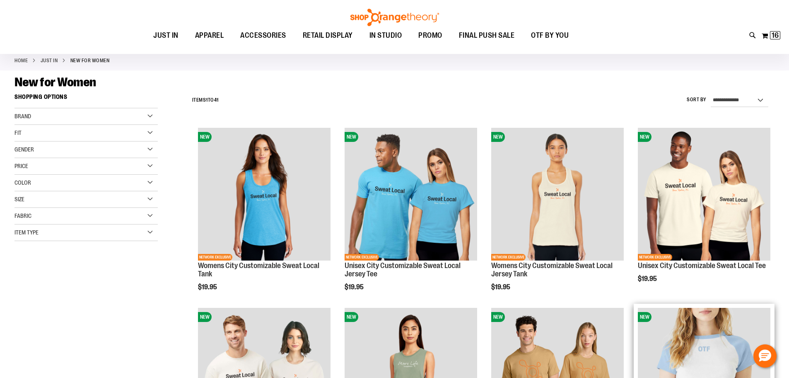
scroll to position [248, 0]
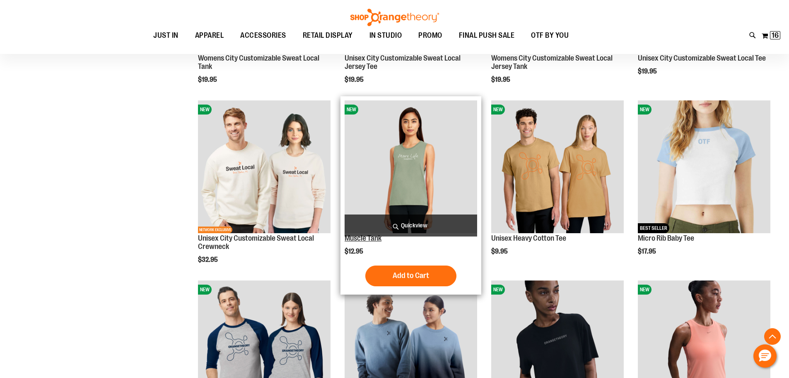
click at [372, 237] on link "Muscle Tank" at bounding box center [363, 238] width 37 height 8
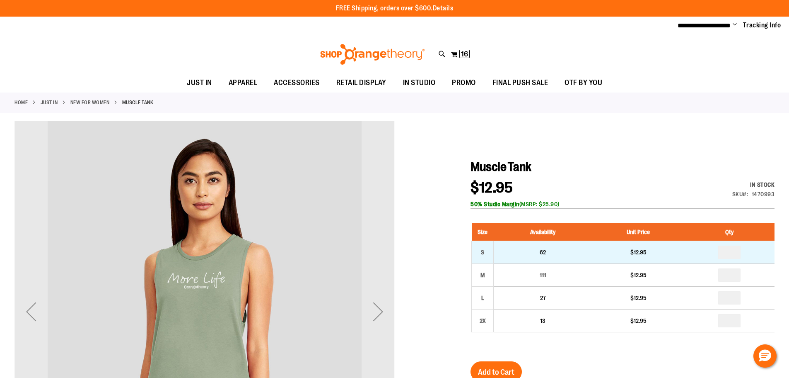
type input "**********"
drag, startPoint x: 736, startPoint y: 256, endPoint x: 708, endPoint y: 250, distance: 28.9
click at [708, 250] on td at bounding box center [730, 251] width 90 height 23
type input "*"
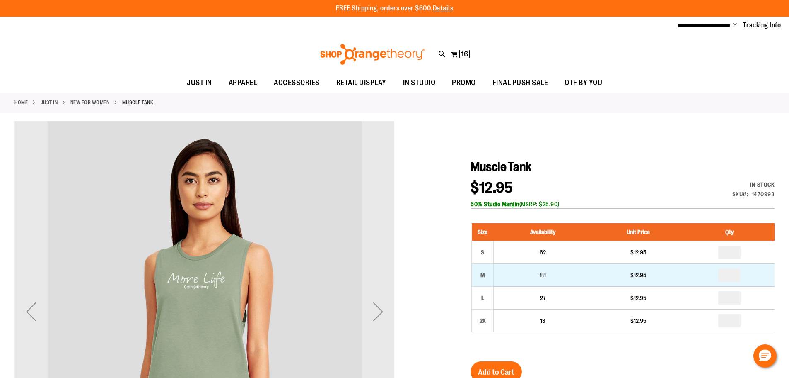
drag, startPoint x: 733, startPoint y: 271, endPoint x: 724, endPoint y: 272, distance: 9.2
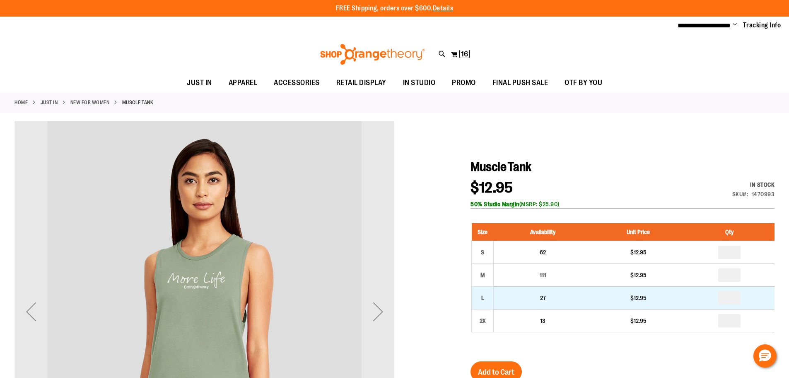
type input "*"
drag, startPoint x: 736, startPoint y: 296, endPoint x: 719, endPoint y: 293, distance: 17.2
type input "*"
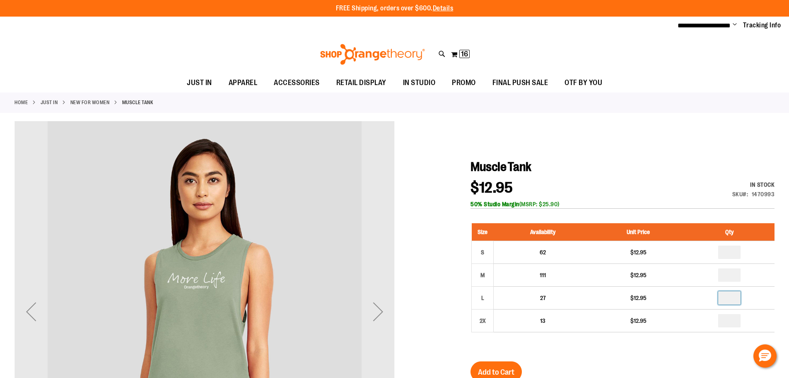
click at [649, 344] on div "Size Availability Unit Price Qty S 62 $12.95 * M 111 $12.95 * L *" at bounding box center [623, 284] width 304 height 138
click at [499, 372] on span "Add to Cart" at bounding box center [496, 371] width 36 height 9
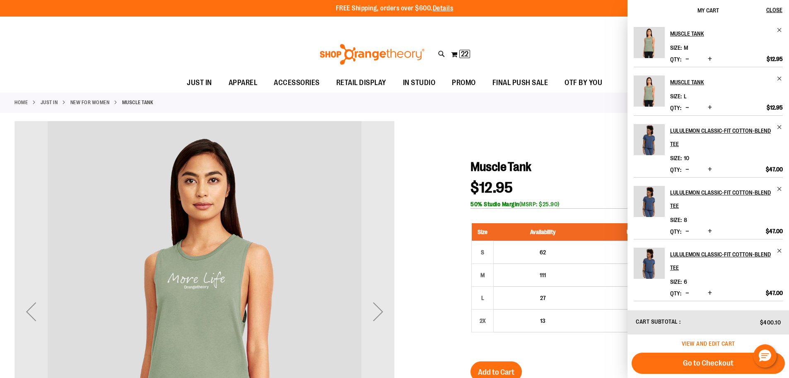
click at [732, 344] on span "View and edit cart" at bounding box center [708, 343] width 53 height 7
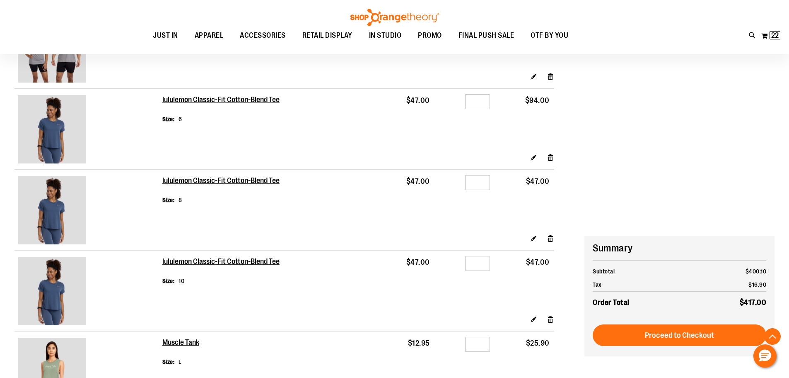
scroll to position [663, 0]
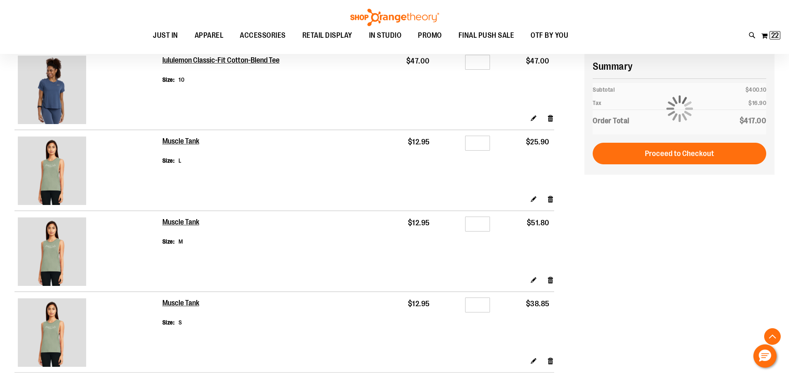
type input "**********"
drag, startPoint x: 485, startPoint y: 222, endPoint x: 466, endPoint y: 222, distance: 19.1
click at [466, 222] on input "*" at bounding box center [477, 223] width 25 height 15
type input "*"
drag, startPoint x: 482, startPoint y: 145, endPoint x: 467, endPoint y: 143, distance: 15.1
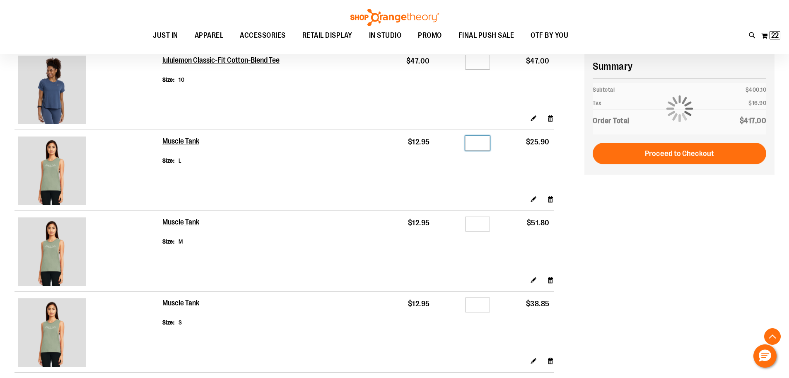
click at [467, 143] on input "*" at bounding box center [477, 143] width 25 height 15
type input "*"
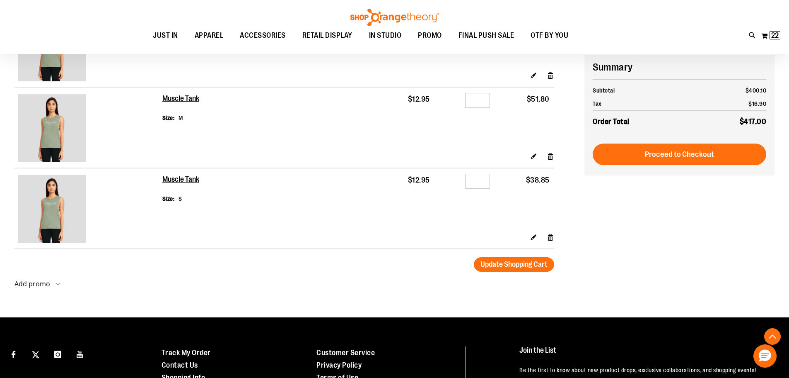
scroll to position [787, 0]
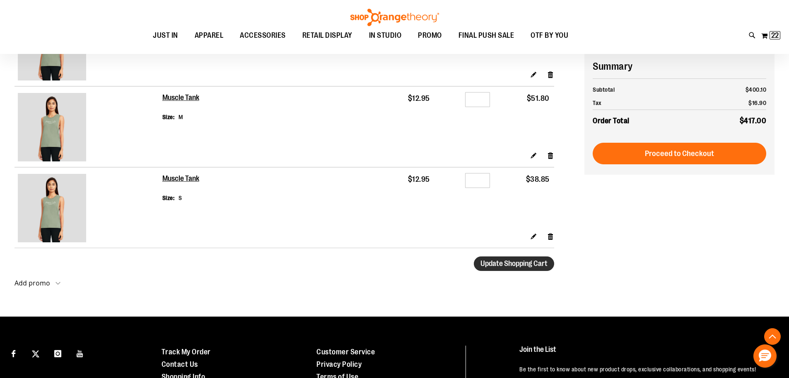
click at [544, 263] on span "Update Shopping Cart" at bounding box center [514, 263] width 67 height 8
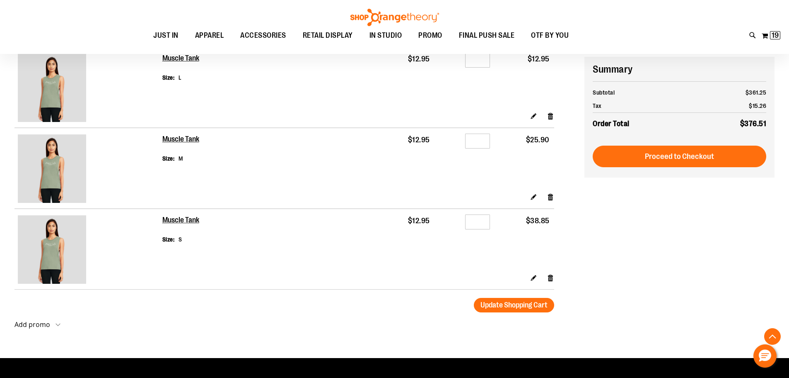
scroll to position [870, 0]
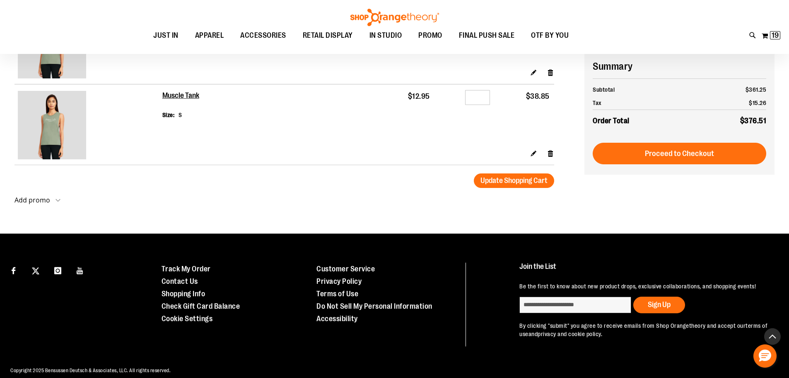
type input "**********"
click at [776, 338] on button "Back To Top" at bounding box center [773, 336] width 17 height 17
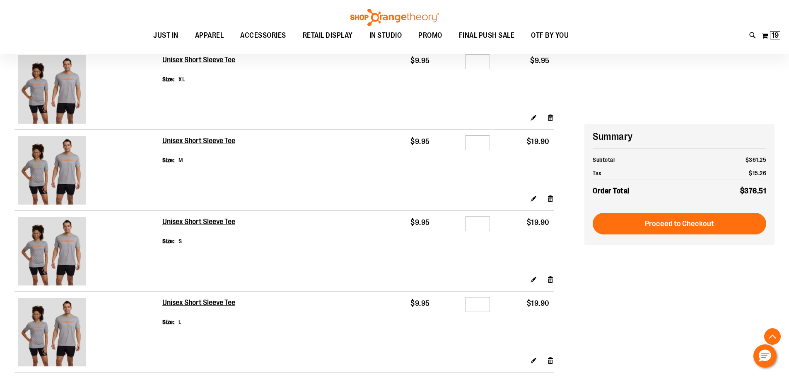
scroll to position [248, 0]
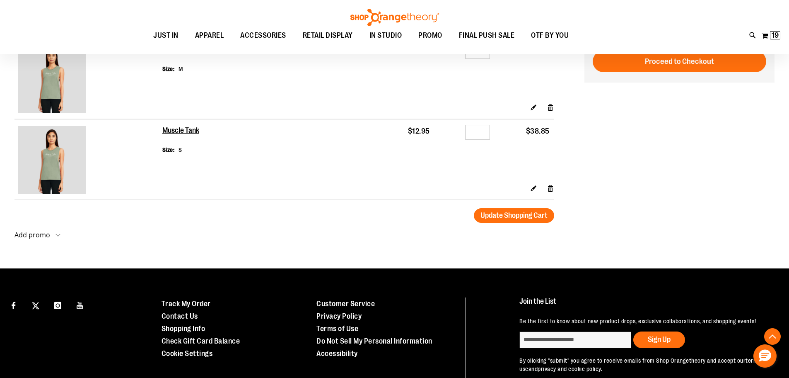
scroll to position [789, 0]
